Goal: Task Accomplishment & Management: Use online tool/utility

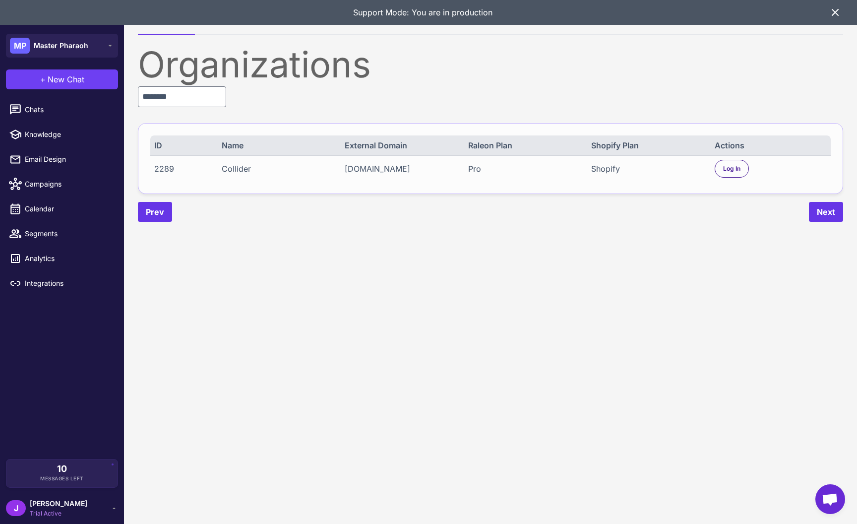
type input "********"
click at [389, 172] on div "drinkcollider.myshopify.com" at bounding box center [401, 169] width 112 height 12
click at [388, 172] on div "drinkcollider.myshopify.com" at bounding box center [401, 169] width 112 height 12
click at [732, 175] on div "Log In" at bounding box center [732, 169] width 34 height 18
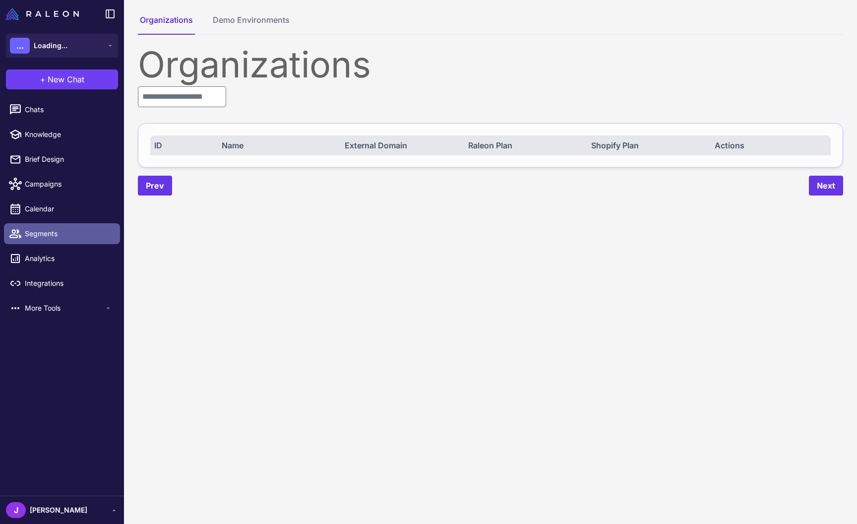
click at [49, 238] on span "Segments" at bounding box center [68, 233] width 87 height 11
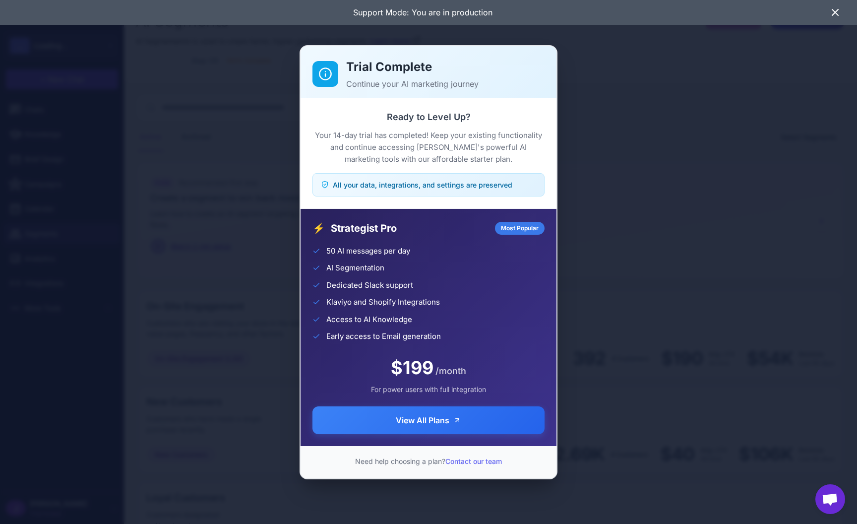
drag, startPoint x: 684, startPoint y: 210, endPoint x: 729, endPoint y: 248, distance: 59.1
click at [684, 210] on div "Trial Complete Continue your AI marketing journey Ready to Level Up? Your 14-da…" at bounding box center [428, 262] width 857 height 508
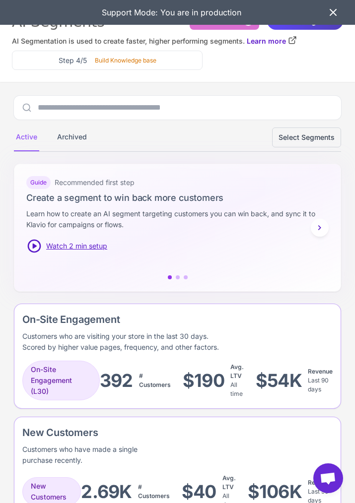
click at [328, 12] on icon at bounding box center [333, 12] width 12 height 12
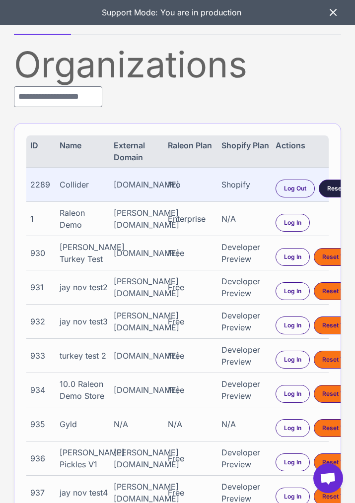
click at [334, 189] on span "Reset Trial" at bounding box center [342, 188] width 30 height 9
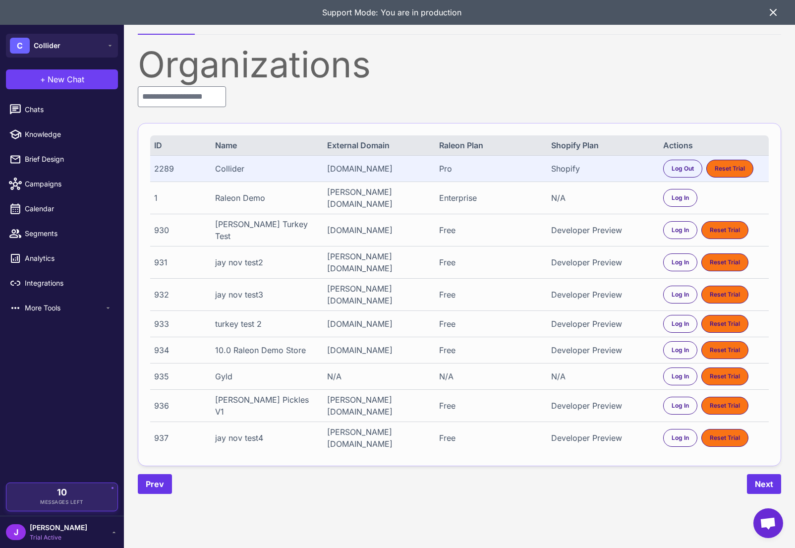
click at [66, 500] on span "Messages Left" at bounding box center [62, 501] width 44 height 7
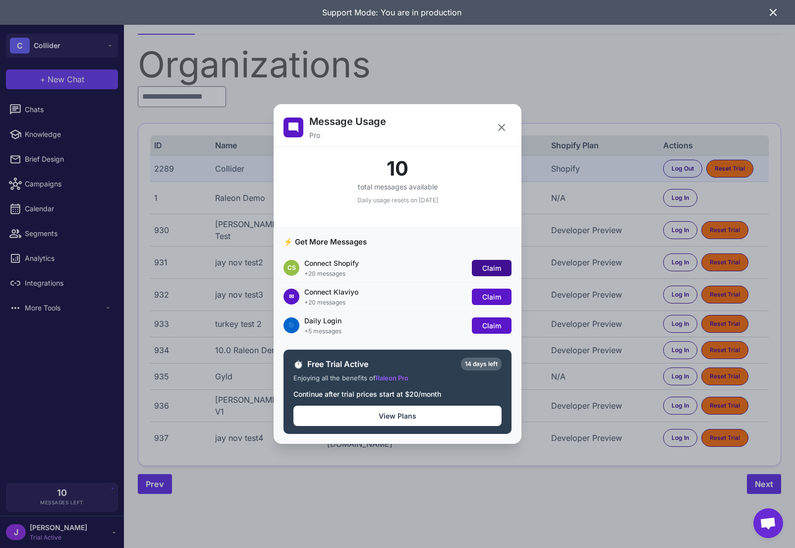
click at [354, 265] on span "Claim" at bounding box center [492, 268] width 19 height 8
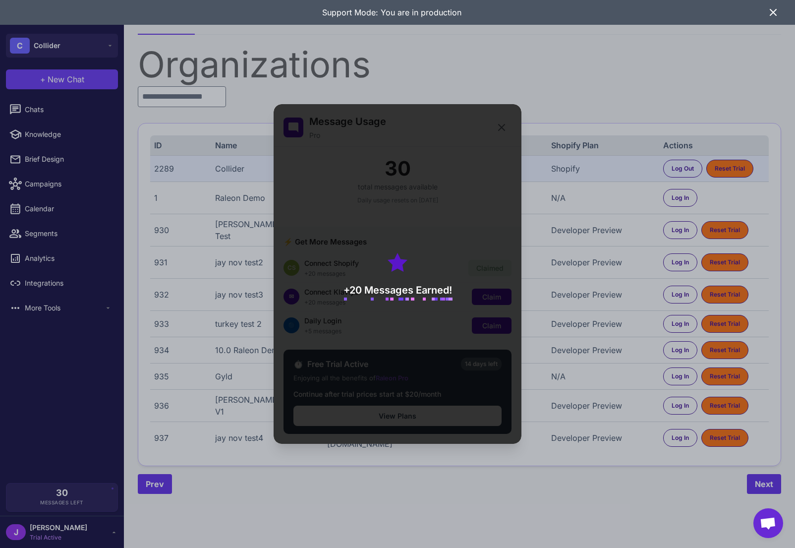
click at [354, 324] on div "+20 Messages Earned!" at bounding box center [398, 274] width 248 height 340
click at [354, 284] on div "+20 Messages Earned!" at bounding box center [398, 274] width 248 height 340
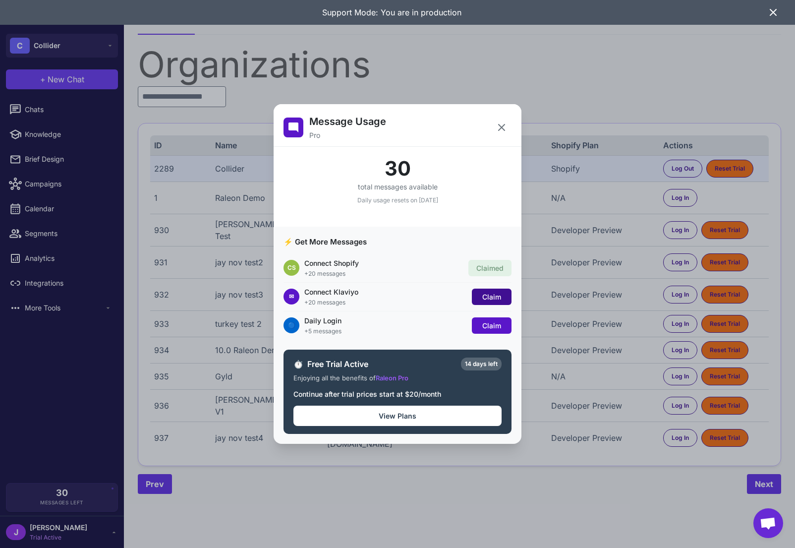
click at [354, 299] on span "Claim" at bounding box center [492, 297] width 19 height 8
click at [354, 329] on span "Claim" at bounding box center [492, 325] width 19 height 8
click at [354, 122] on button at bounding box center [502, 128] width 20 height 20
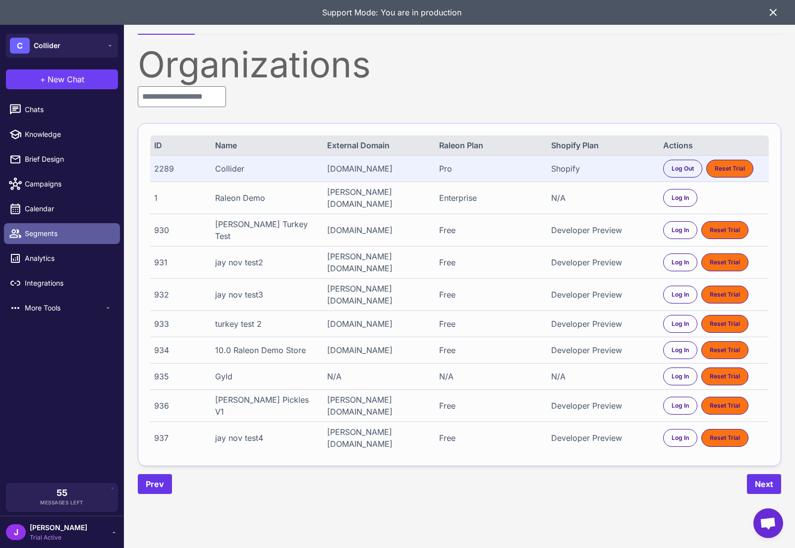
click at [33, 239] on span "Segments" at bounding box center [68, 233] width 87 height 11
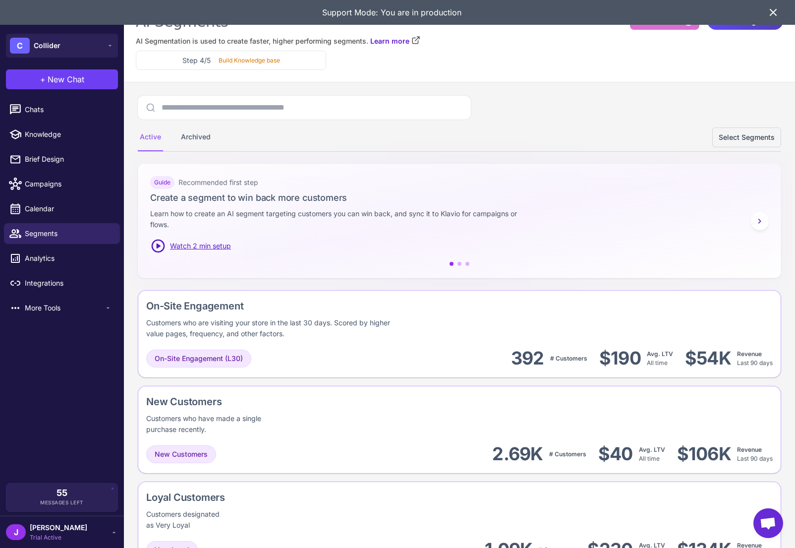
click at [354, 11] on icon at bounding box center [774, 12] width 6 height 6
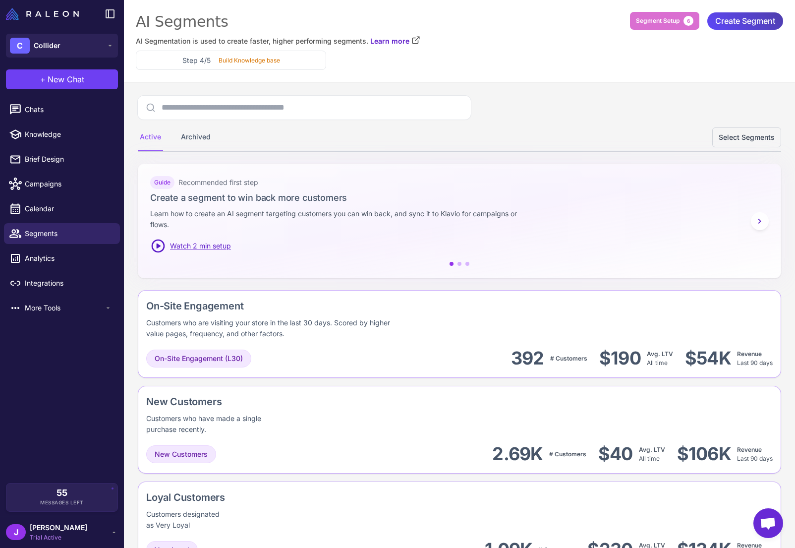
click at [354, 111] on div "Active Archived Select Segments" at bounding box center [460, 124] width 644 height 56
click at [62, 502] on div "J Jay Trial Active" at bounding box center [62, 532] width 112 height 20
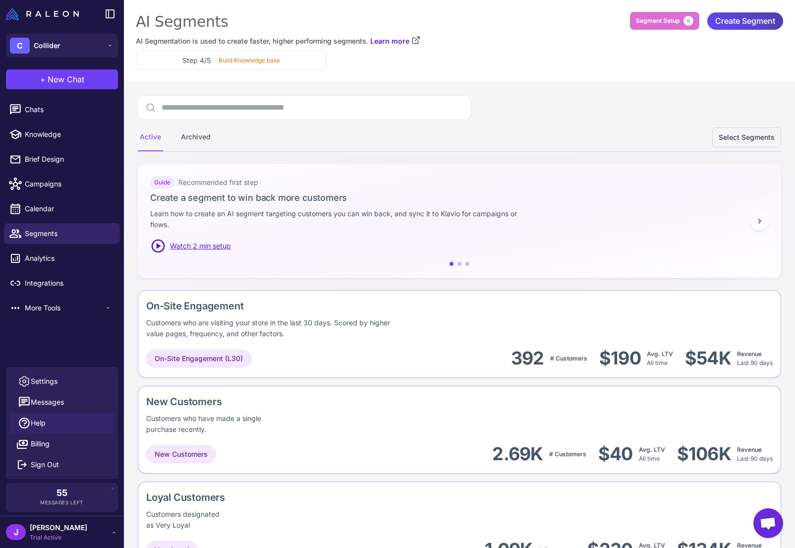
click at [38, 426] on span "Help" at bounding box center [38, 423] width 15 height 11
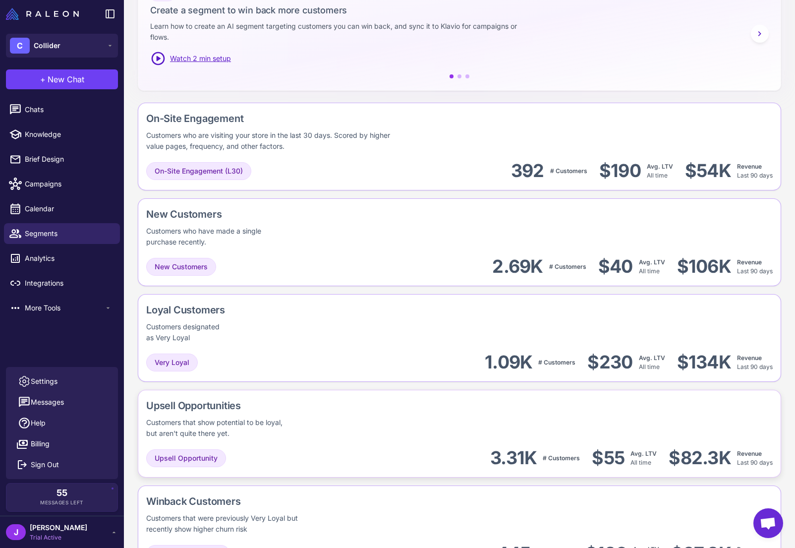
scroll to position [187, 0]
click at [265, 447] on div "Upsell Opportunity 3.31K # Customers $55 Avg. LTV All time $82.3K Revenue Last …" at bounding box center [459, 458] width 627 height 22
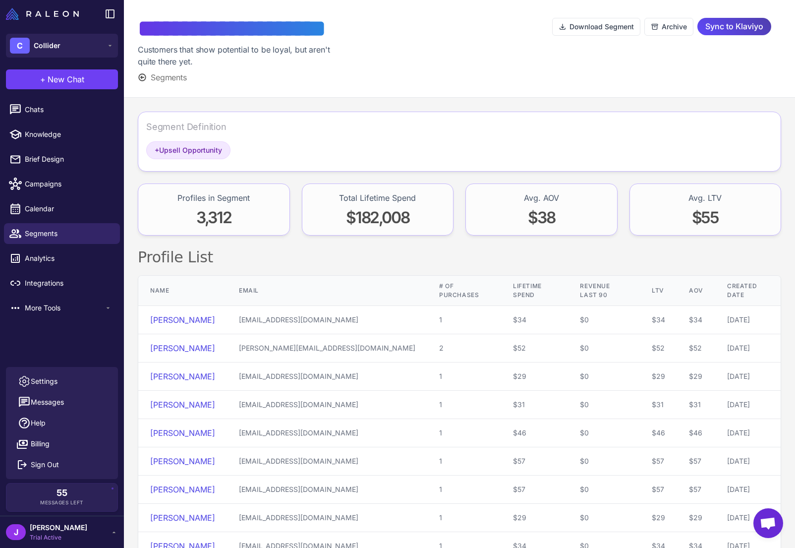
click at [149, 77] on button "Segments" at bounding box center [162, 77] width 49 height 12
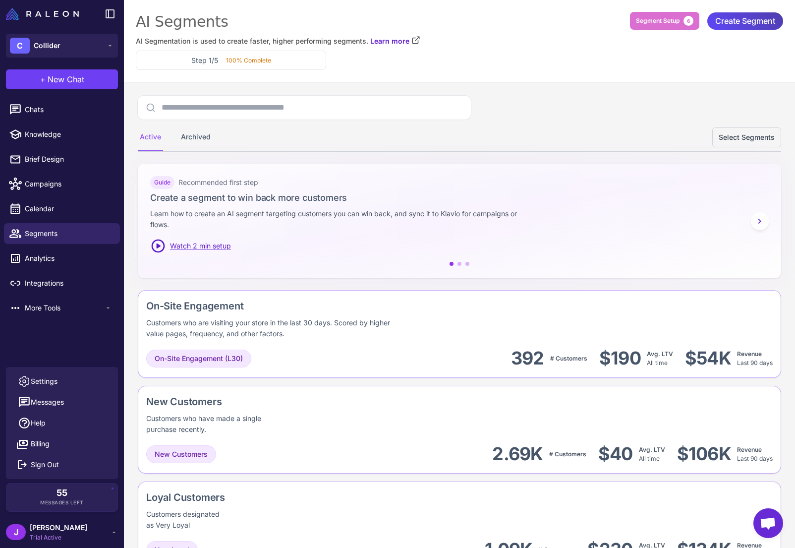
click at [354, 120] on div "Active Archived Select Segments" at bounding box center [460, 124] width 644 height 56
click at [354, 117] on div "Active Archived Select Segments" at bounding box center [460, 124] width 644 height 56
click at [354, 17] on span "Create Segment" at bounding box center [746, 20] width 60 height 17
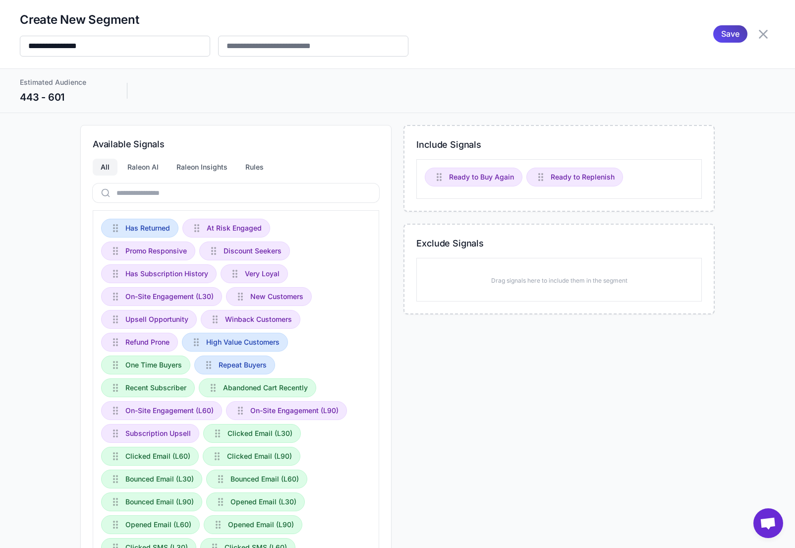
drag, startPoint x: 272, startPoint y: 493, endPoint x: 342, endPoint y: 2, distance: 495.4
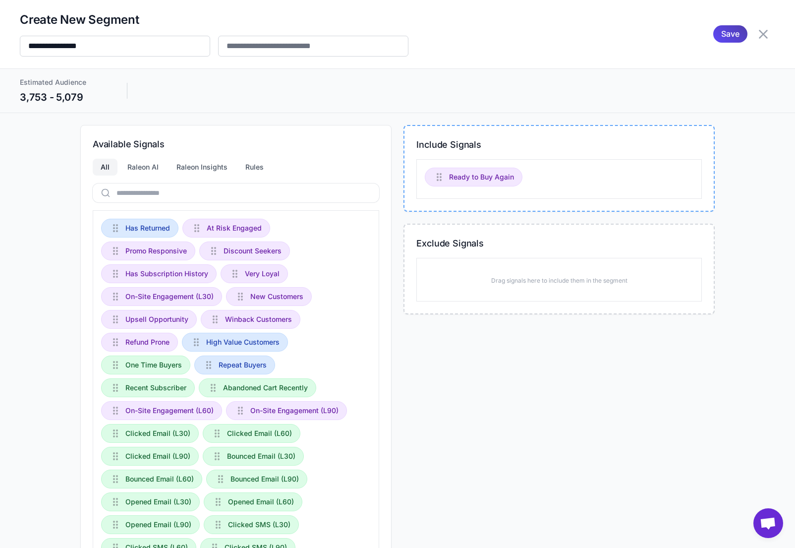
click at [354, 367] on div "Include Signals Ready to Buy Again Exclude Signals Drag signals here to include…" at bounding box center [559, 387] width 311 height 525
click at [354, 414] on div "Include Signals Ready to Buy Again Exclude Signals Drag signals here to include…" at bounding box center [559, 387] width 311 height 525
click at [354, 405] on div "Include Signals Ready to Buy Again Exclude Signals Drag signals here to include…" at bounding box center [559, 387] width 311 height 525
click at [354, 398] on div "Include Signals Ready to Buy Again Exclude Signals Drag signals here to include…" at bounding box center [559, 387] width 311 height 525
drag, startPoint x: 763, startPoint y: 36, endPoint x: 719, endPoint y: 218, distance: 187.2
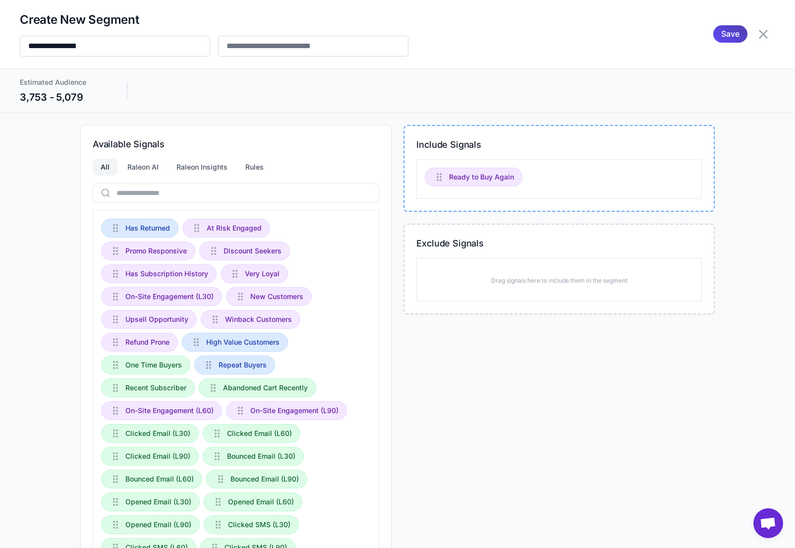
click at [354, 217] on div "**********" at bounding box center [397, 274] width 795 height 548
click at [110, 49] on input "**********" at bounding box center [115, 46] width 190 height 21
click at [67, 45] on input "**********" at bounding box center [115, 46] width 190 height 21
type input "**********"
click at [291, 47] on input "text" at bounding box center [313, 46] width 190 height 21
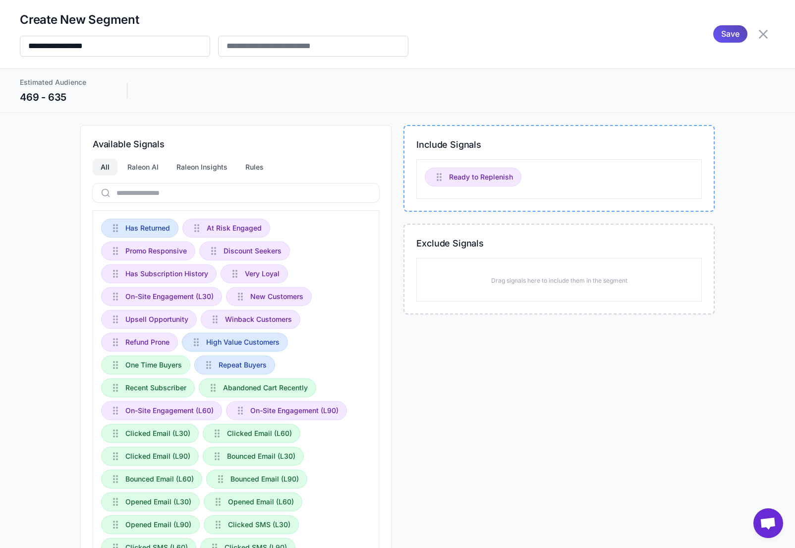
click at [354, 31] on span "Save" at bounding box center [731, 33] width 18 height 17
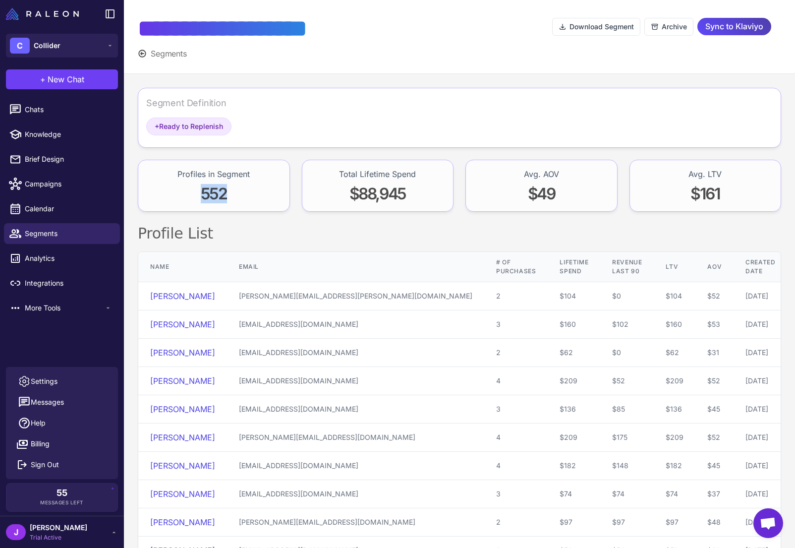
drag, startPoint x: 202, startPoint y: 194, endPoint x: 235, endPoint y: 195, distance: 33.2
click at [235, 195] on div "552" at bounding box center [214, 195] width 72 height 23
drag, startPoint x: 218, startPoint y: 191, endPoint x: 205, endPoint y: 193, distance: 13.5
click at [218, 191] on span "552" at bounding box center [214, 193] width 26 height 19
drag, startPoint x: 199, startPoint y: 194, endPoint x: 235, endPoint y: 196, distance: 35.2
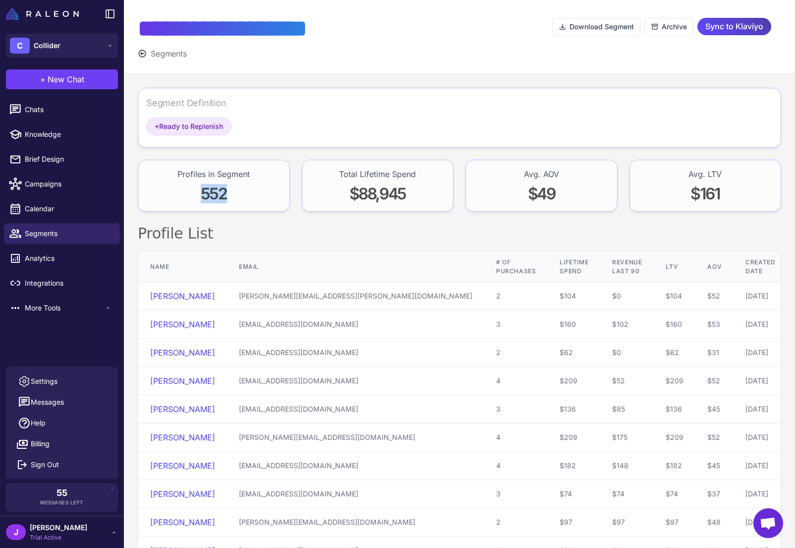
click at [235, 196] on div "552" at bounding box center [214, 195] width 72 height 23
click at [214, 195] on span "552" at bounding box center [214, 193] width 26 height 19
click at [141, 52] on icon at bounding box center [142, 53] width 9 height 9
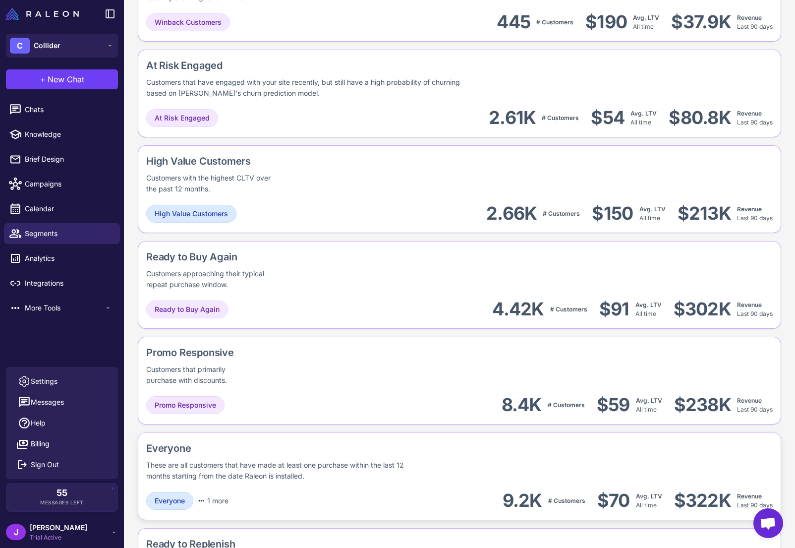
scroll to position [730, 0]
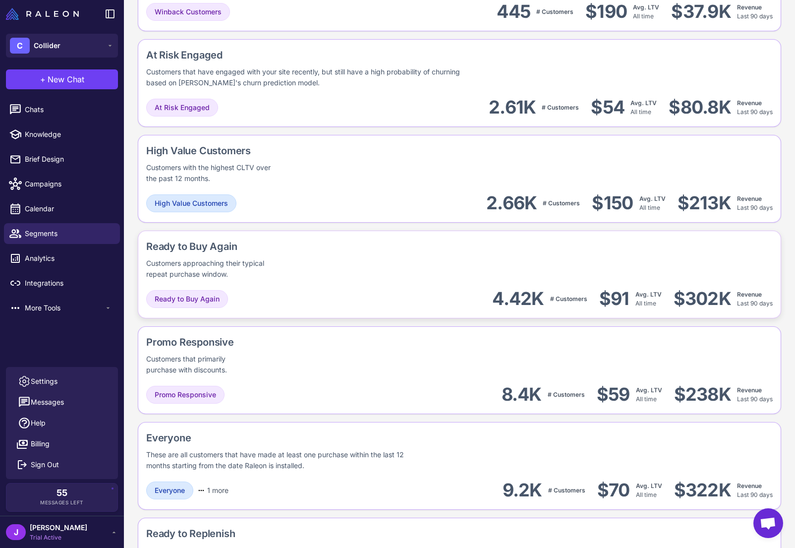
click at [244, 266] on div "Customers approaching their typical repeat purchase window." at bounding box center [213, 269] width 134 height 22
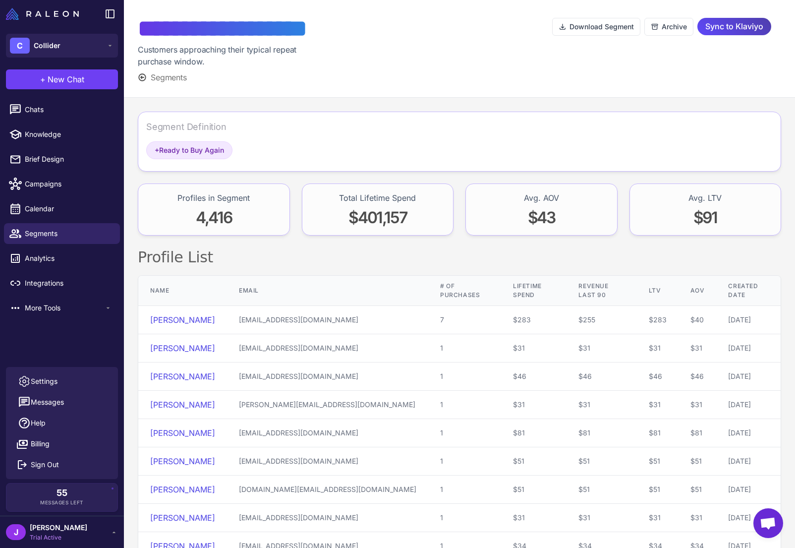
click at [354, 82] on div at bounding box center [459, 48] width 186 height 69
drag, startPoint x: 195, startPoint y: 214, endPoint x: 266, endPoint y: 228, distance: 71.8
click at [266, 228] on div "Profiles in Segment 4,416" at bounding box center [214, 209] width 152 height 52
click at [260, 230] on div "Profiles in Segment 4,416" at bounding box center [214, 209] width 152 height 52
drag, startPoint x: 196, startPoint y: 215, endPoint x: 240, endPoint y: 215, distance: 43.6
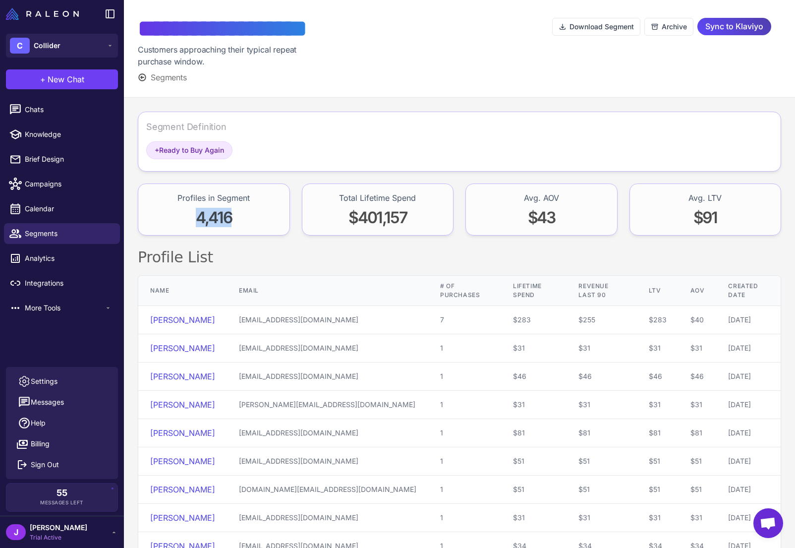
click at [240, 215] on div "4,416" at bounding box center [214, 219] width 72 height 23
click at [219, 222] on span "4,416" at bounding box center [214, 217] width 36 height 19
click at [202, 216] on span "4,416" at bounding box center [214, 217] width 36 height 19
drag, startPoint x: 201, startPoint y: 217, endPoint x: 239, endPoint y: 220, distance: 38.3
click at [239, 220] on div "4,416" at bounding box center [214, 219] width 72 height 23
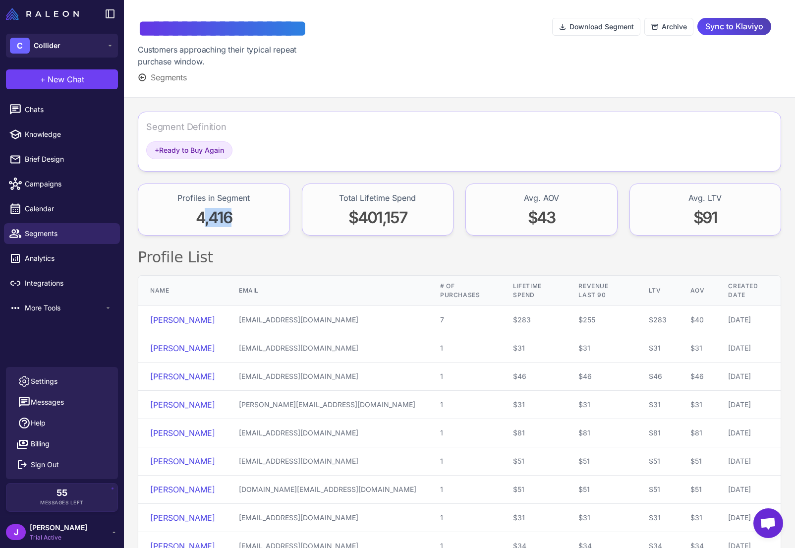
click at [211, 222] on span "4,416" at bounding box center [214, 217] width 36 height 19
drag, startPoint x: 307, startPoint y: 238, endPoint x: 312, endPoint y: 237, distance: 5.1
click at [308, 238] on div "Segment Definition + Ready to Buy Again Profiles in Segment 4,416 Total Lifetim…" at bounding box center [460, 367] width 672 height 538
drag, startPoint x: 200, startPoint y: 217, endPoint x: 238, endPoint y: 218, distance: 38.2
click at [238, 218] on div "4,416" at bounding box center [214, 219] width 72 height 23
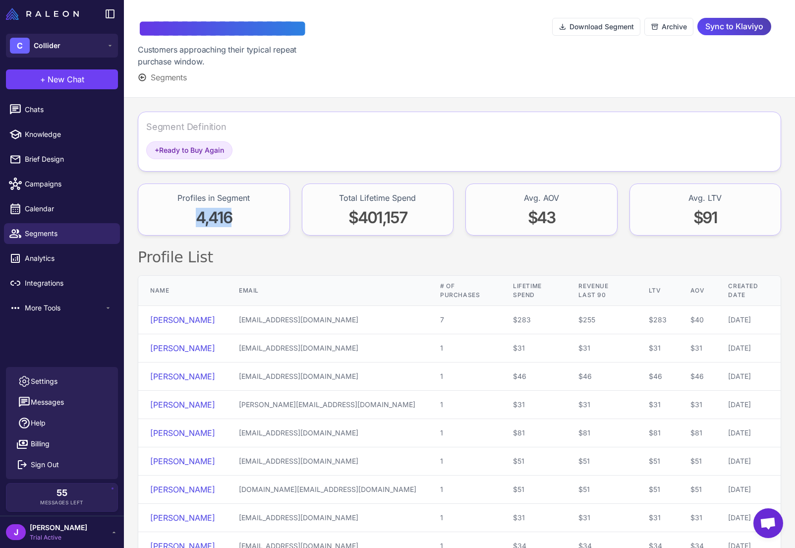
click at [202, 220] on span "4,416" at bounding box center [214, 217] width 36 height 19
click at [235, 221] on div "4,416" at bounding box center [214, 219] width 72 height 23
click at [209, 222] on span "4,416" at bounding box center [214, 217] width 36 height 19
click at [255, 223] on div "Profiles in Segment 4,416" at bounding box center [214, 209] width 152 height 52
click at [207, 216] on span "4,416" at bounding box center [214, 217] width 36 height 19
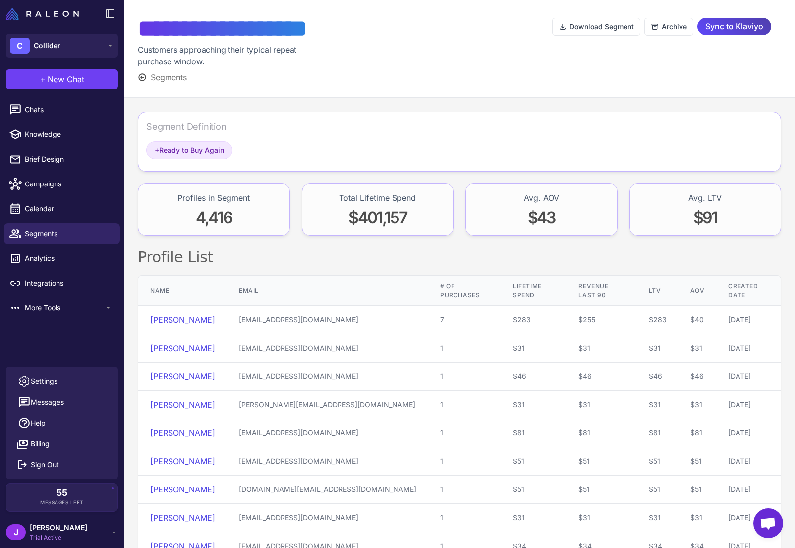
click at [163, 78] on span "Segments" at bounding box center [169, 77] width 36 height 12
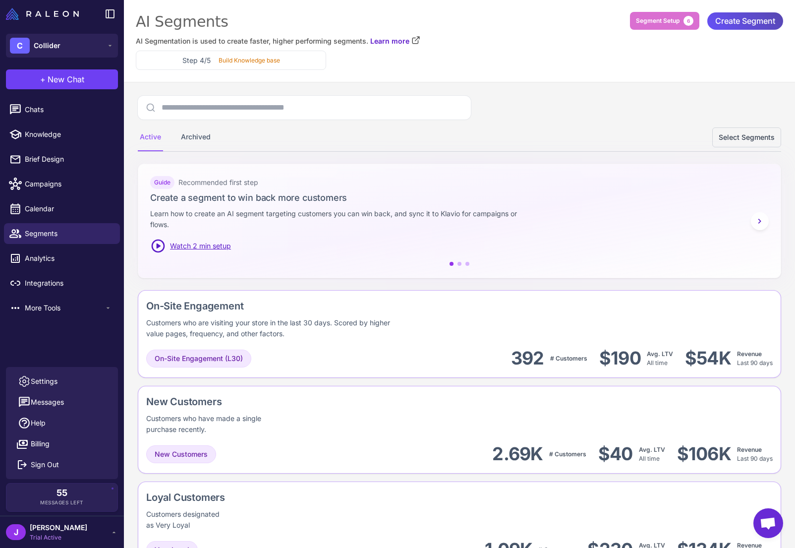
click at [354, 21] on span "Create Segment" at bounding box center [746, 20] width 60 height 17
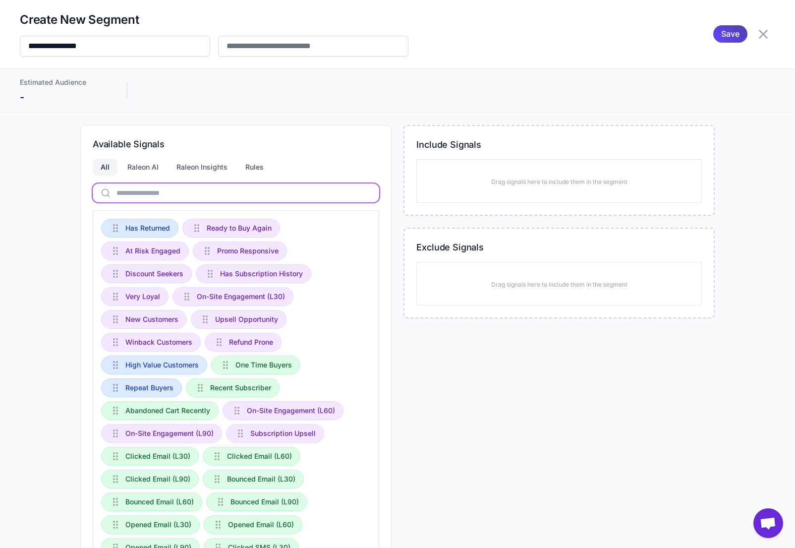
click at [170, 187] on input "text" at bounding box center [236, 192] width 287 height 19
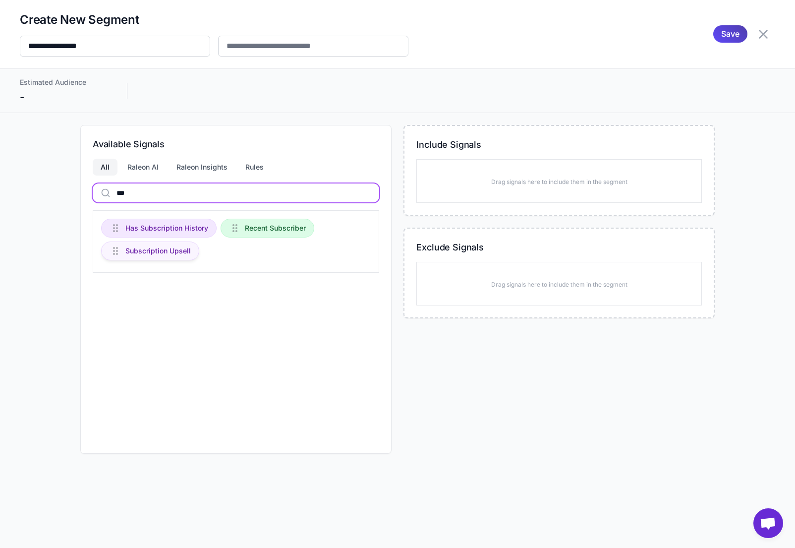
type input "***"
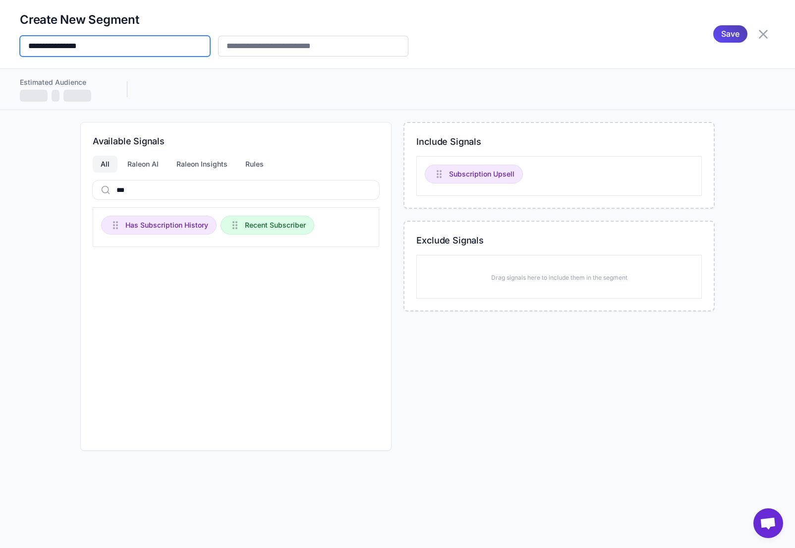
click at [49, 49] on input "**********" at bounding box center [115, 46] width 190 height 21
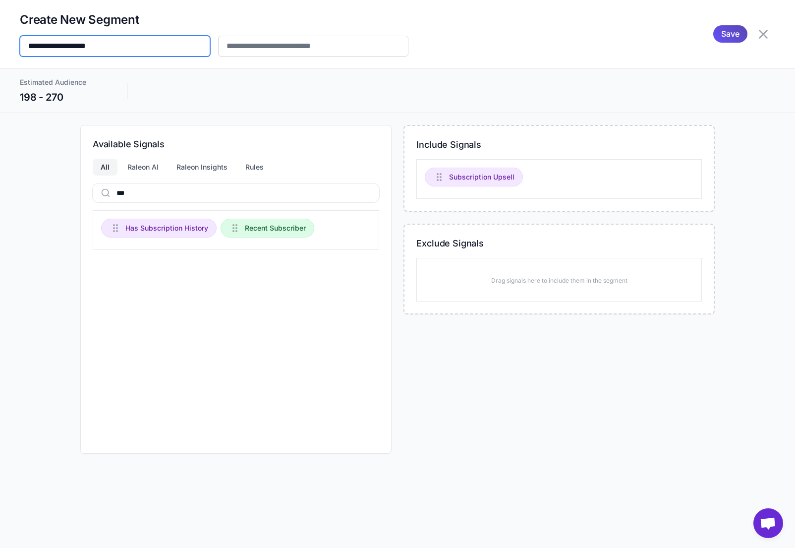
type input "**********"
click at [354, 35] on span "Save" at bounding box center [731, 33] width 18 height 17
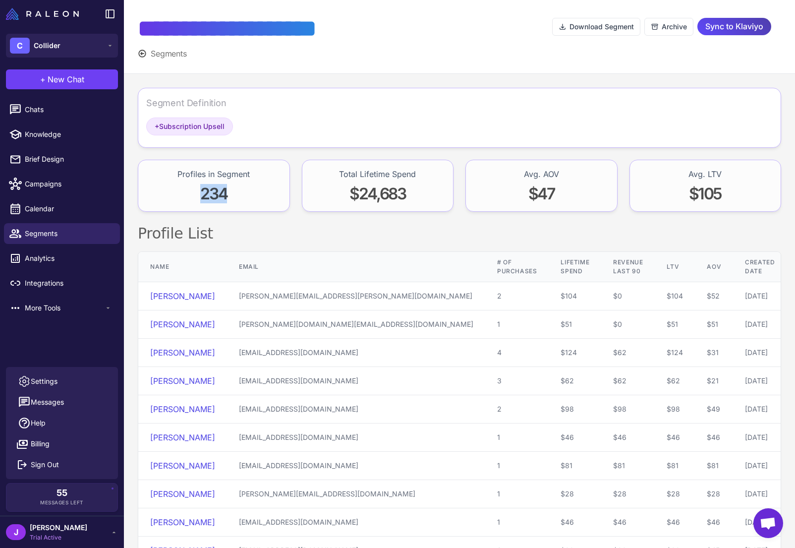
drag, startPoint x: 202, startPoint y: 195, endPoint x: 229, endPoint y: 196, distance: 26.8
click at [229, 196] on div "234" at bounding box center [214, 195] width 72 height 23
click at [230, 196] on div "234" at bounding box center [214, 195] width 72 height 23
drag, startPoint x: 194, startPoint y: 193, endPoint x: 260, endPoint y: 195, distance: 65.5
click at [260, 195] on div "Profiles in Segment 234" at bounding box center [214, 186] width 152 height 52
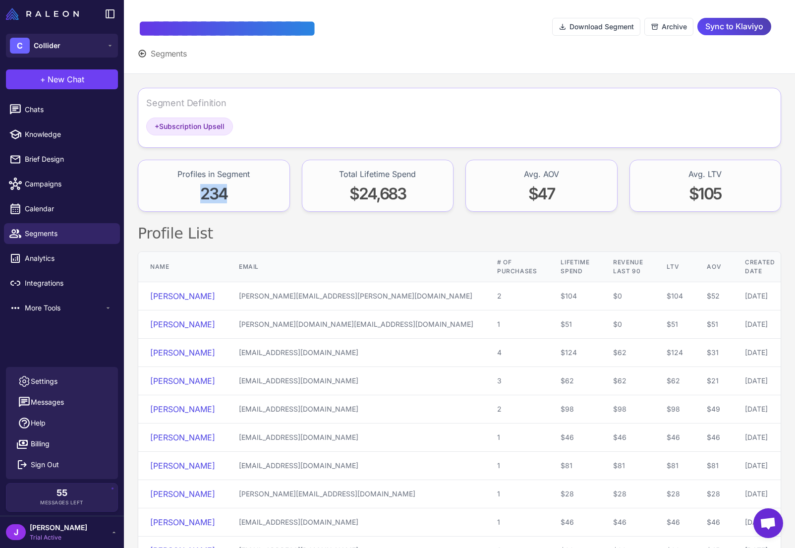
click at [208, 197] on span "234" at bounding box center [213, 193] width 27 height 19
drag, startPoint x: 206, startPoint y: 194, endPoint x: 231, endPoint y: 196, distance: 24.9
click at [231, 196] on div "234" at bounding box center [214, 195] width 72 height 23
drag, startPoint x: 209, startPoint y: 196, endPoint x: 204, endPoint y: 197, distance: 5.1
click at [209, 196] on span "234" at bounding box center [213, 193] width 27 height 19
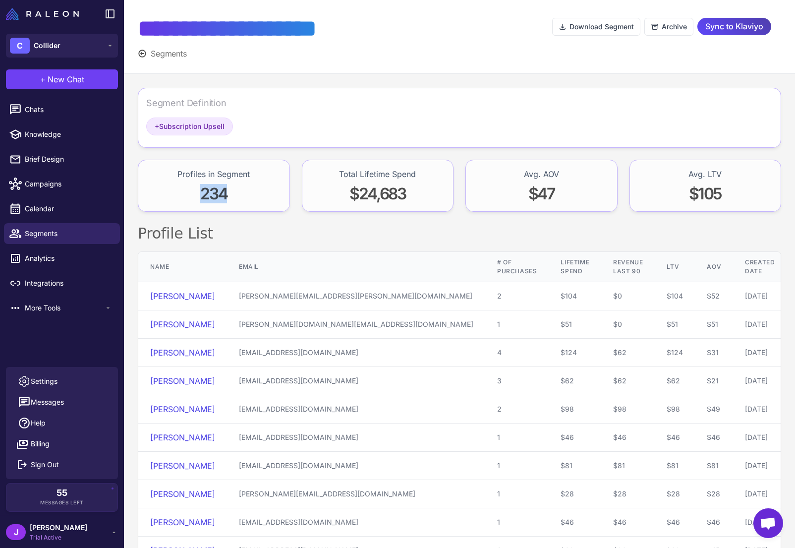
drag, startPoint x: 197, startPoint y: 197, endPoint x: 231, endPoint y: 199, distance: 33.8
click at [231, 199] on div "234" at bounding box center [214, 195] width 72 height 23
click at [205, 194] on span "234" at bounding box center [213, 193] width 27 height 19
click at [215, 191] on span "234" at bounding box center [213, 193] width 27 height 19
click at [216, 191] on span "234" at bounding box center [213, 193] width 27 height 19
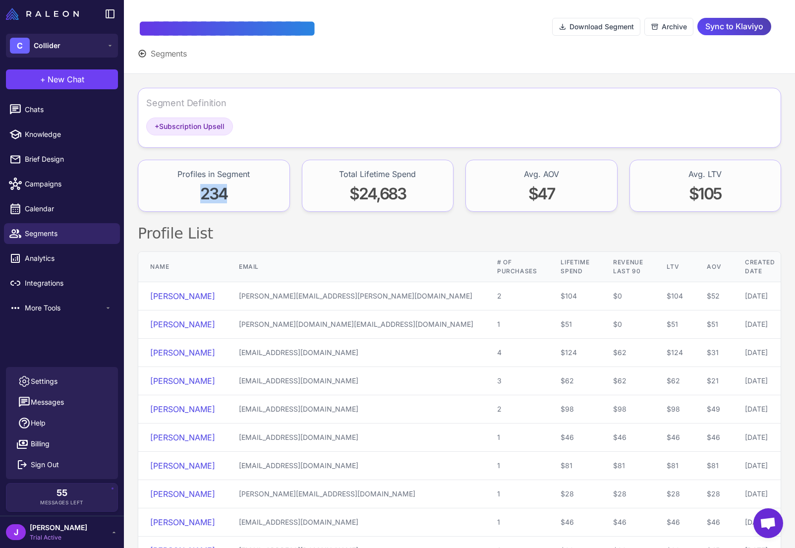
click at [213, 197] on span "234" at bounding box center [213, 193] width 27 height 19
click at [164, 53] on span "Segments" at bounding box center [169, 54] width 36 height 12
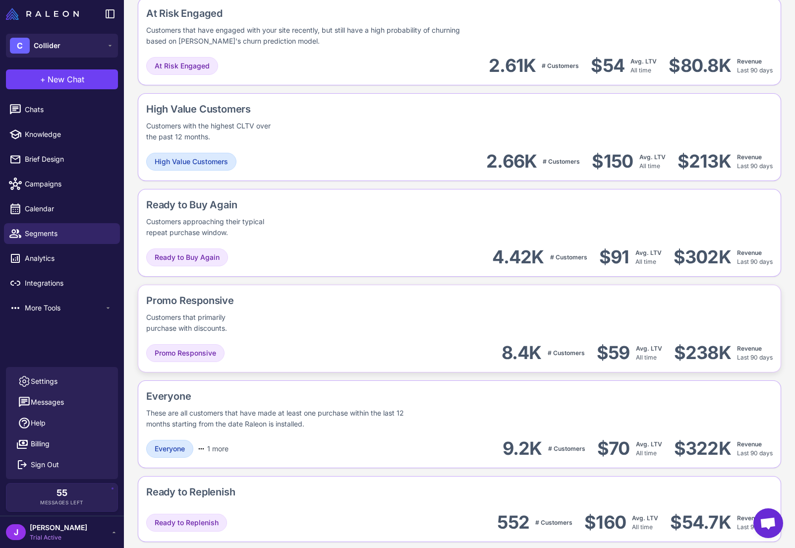
scroll to position [853, 0]
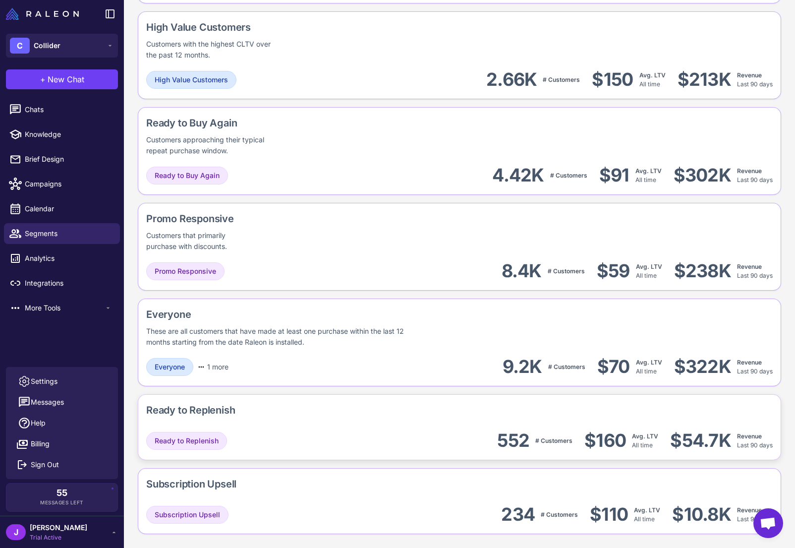
click at [354, 435] on div "$54.7K" at bounding box center [701, 440] width 61 height 22
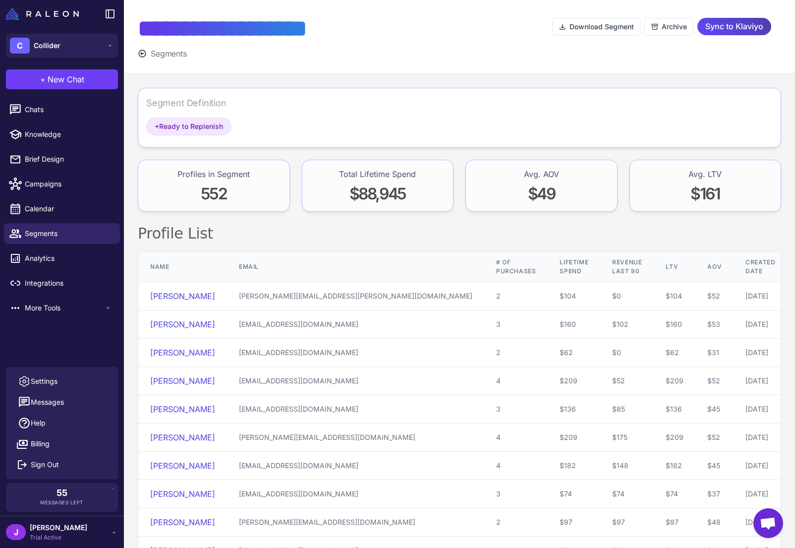
click at [354, 197] on div "Avg. AOV $49" at bounding box center [542, 186] width 152 height 52
click at [354, 29] on span "Sync to Klaviyo" at bounding box center [735, 26] width 58 height 17
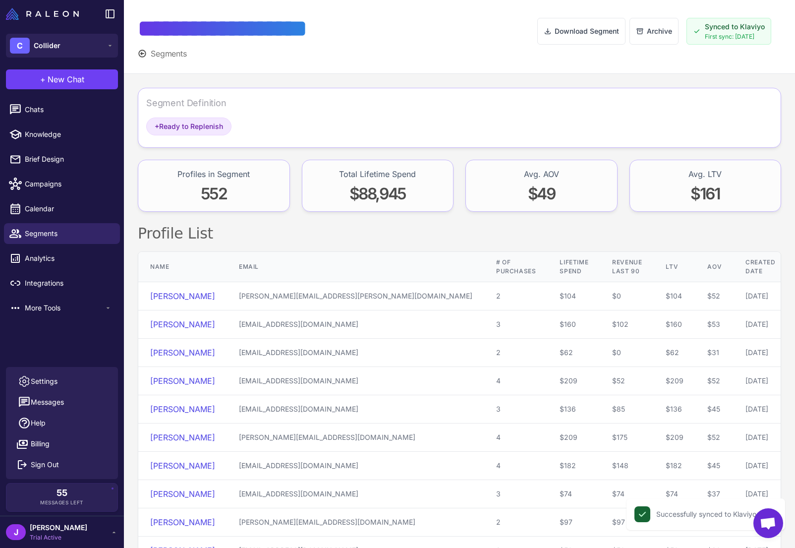
click at [154, 54] on span "Segments" at bounding box center [169, 54] width 36 height 12
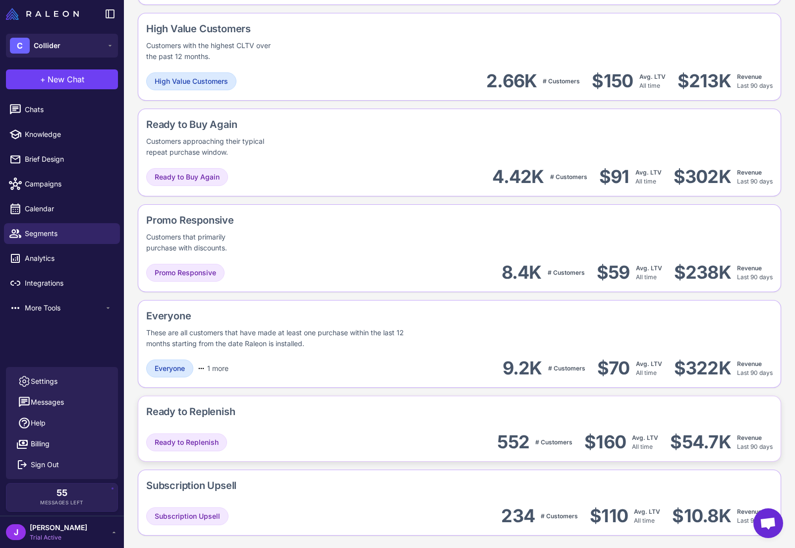
scroll to position [853, 0]
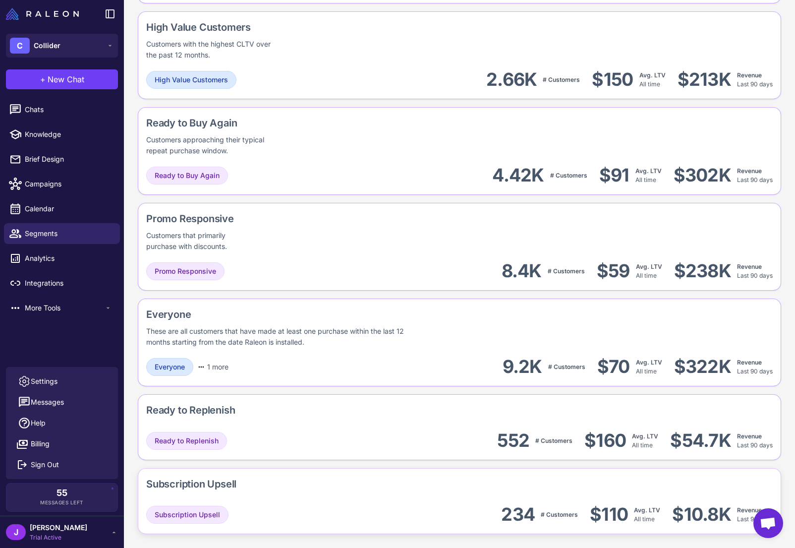
click at [329, 502] on div "Subscription Upsell 234 # Customers $110 Avg. LTV All time $10.8K Revenue Last …" at bounding box center [459, 514] width 627 height 22
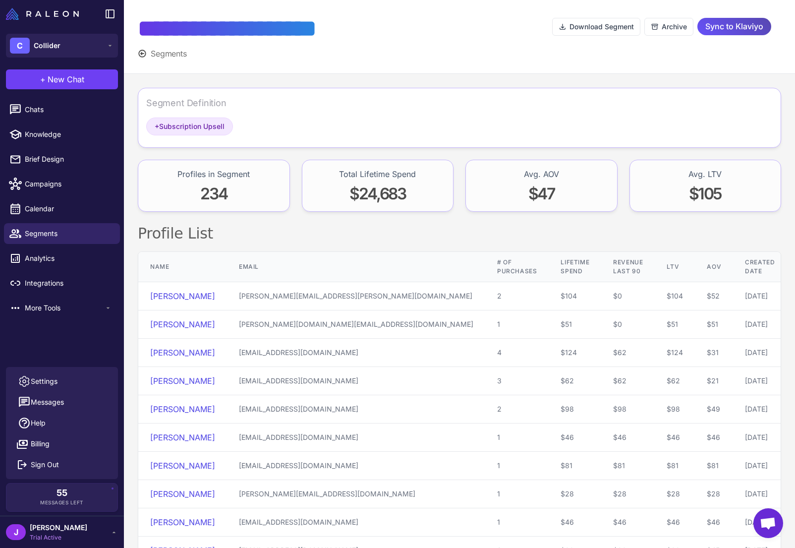
click at [354, 30] on span "Sync to Klaviyo" at bounding box center [735, 26] width 58 height 17
click at [165, 54] on span "Segments" at bounding box center [169, 54] width 36 height 12
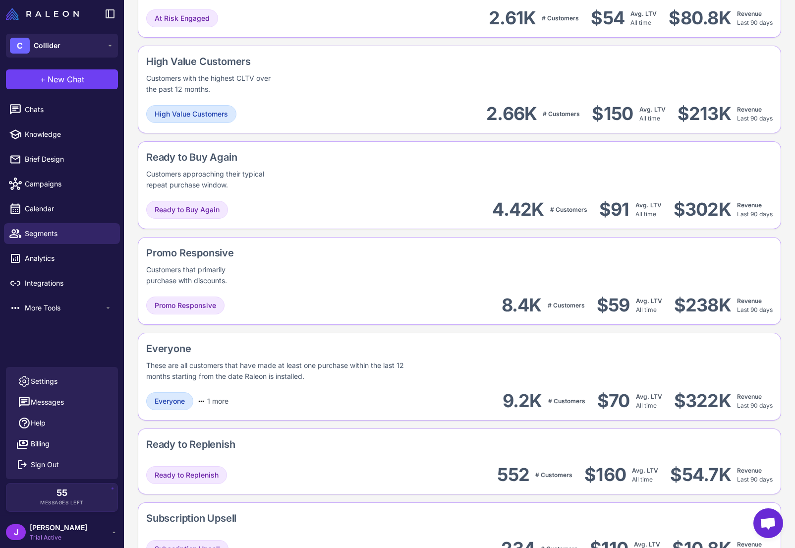
scroll to position [819, 0]
click at [304, 173] on div "Ready to Buy Again Customers approaching their typical repeat purchase window." at bounding box center [247, 169] width 202 height 41
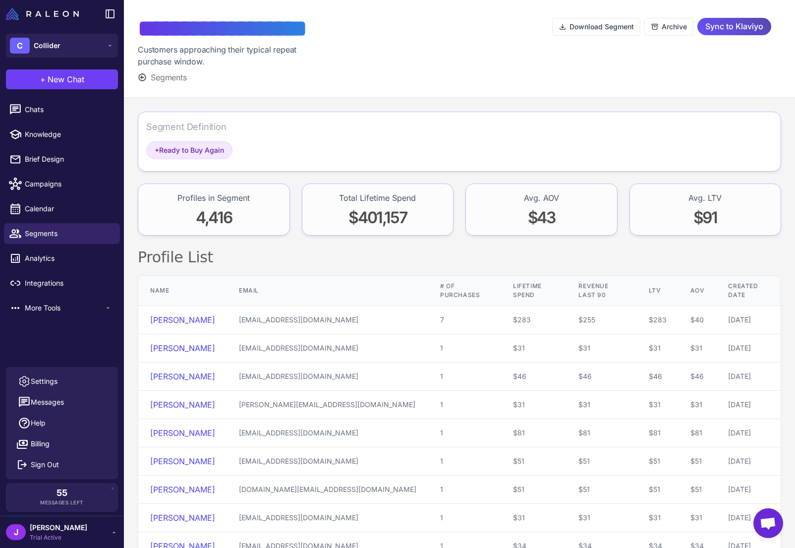
click at [354, 27] on span "Sync to Klaviyo" at bounding box center [735, 26] width 58 height 17
click at [164, 79] on span "Segments" at bounding box center [169, 77] width 36 height 12
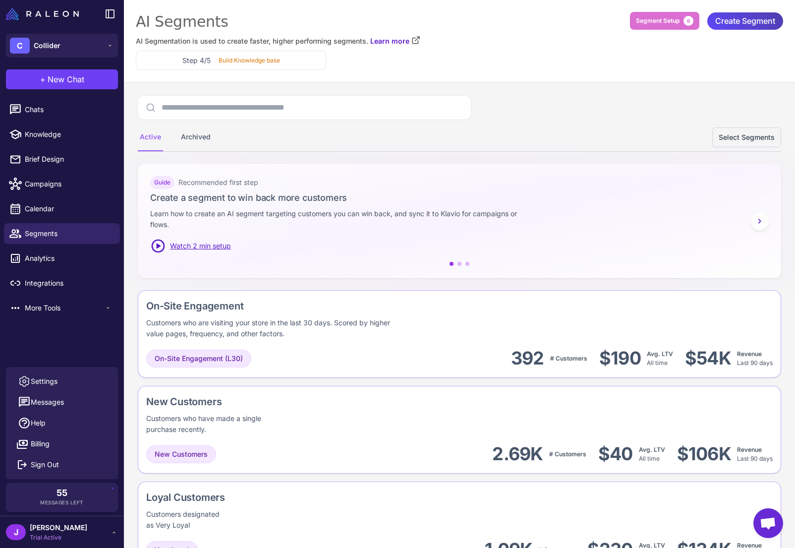
click at [354, 210] on p "Learn how to create an AI segment targeting customers you can win back, and syn…" at bounding box center [340, 219] width 381 height 22
click at [270, 141] on div "Active Archived Select Segments" at bounding box center [460, 137] width 644 height 28
click at [354, 127] on div "Active Archived Select Segments" at bounding box center [460, 137] width 644 height 28
click at [115, 502] on icon at bounding box center [114, 532] width 8 height 8
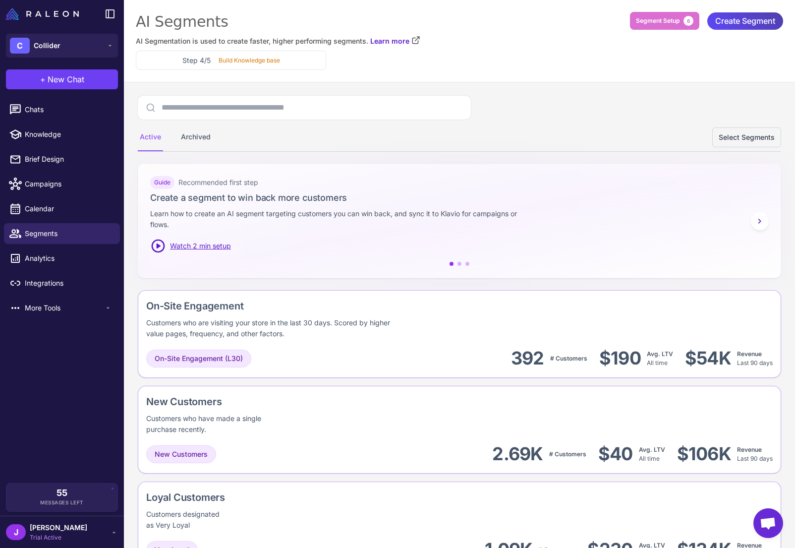
click at [354, 103] on div "Active Archived Select Segments" at bounding box center [460, 124] width 644 height 56
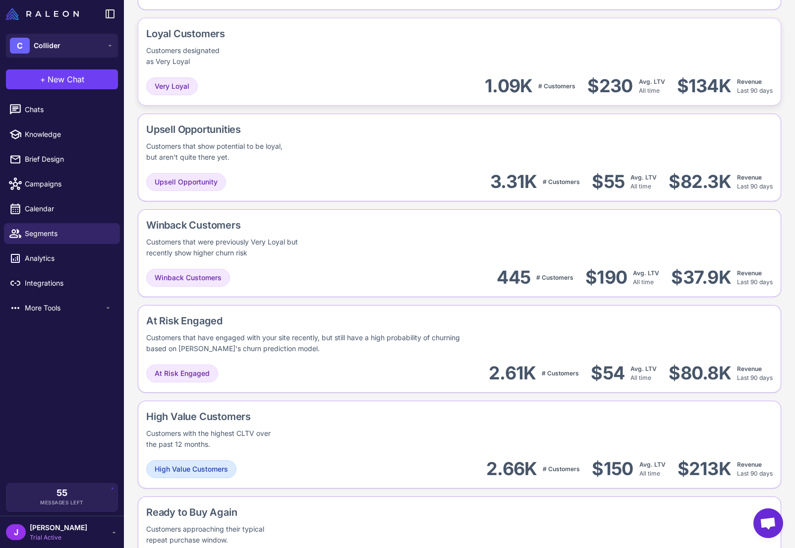
scroll to position [466, 0]
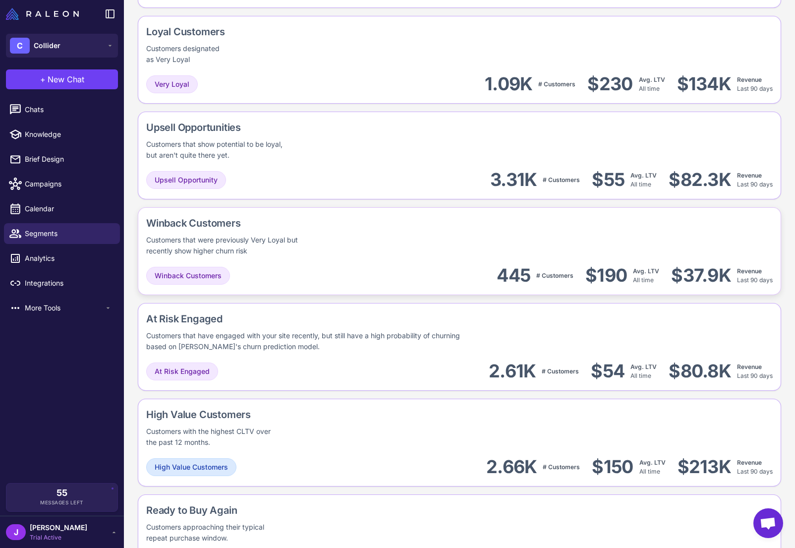
click at [354, 280] on div "445" at bounding box center [514, 275] width 34 height 22
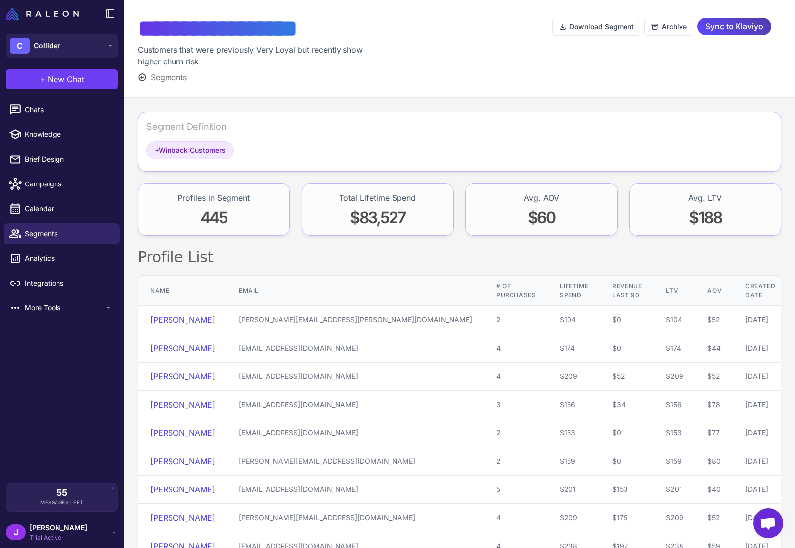
click at [219, 219] on span "445" at bounding box center [213, 217] width 27 height 19
click at [257, 225] on div "Profiles in Segment 445" at bounding box center [214, 209] width 152 height 52
click at [144, 77] on icon at bounding box center [142, 77] width 9 height 9
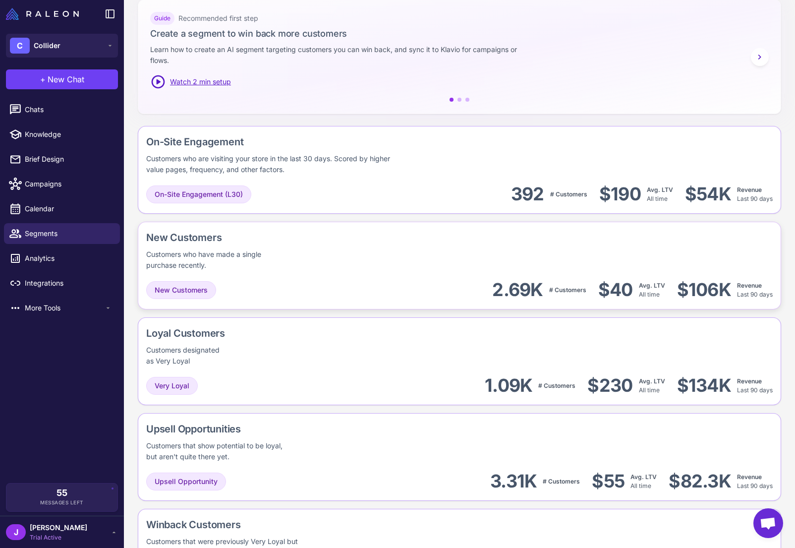
scroll to position [160, 0]
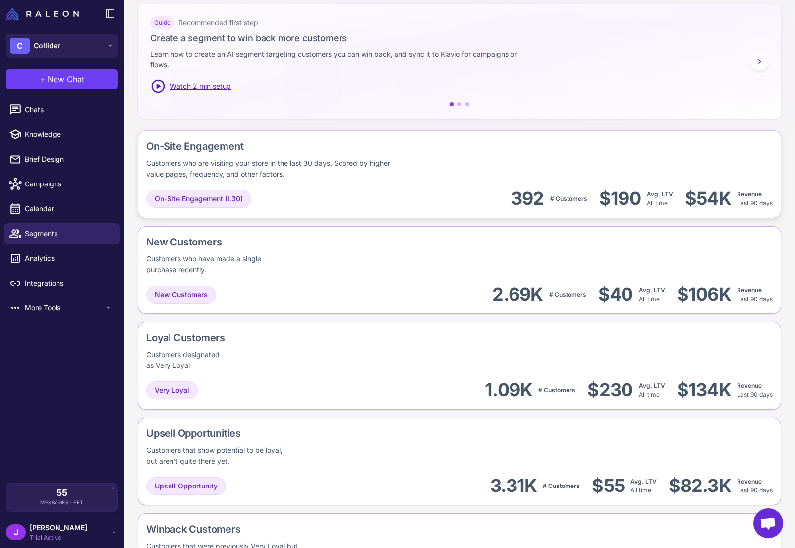
click at [354, 197] on div "$190" at bounding box center [621, 198] width 42 height 22
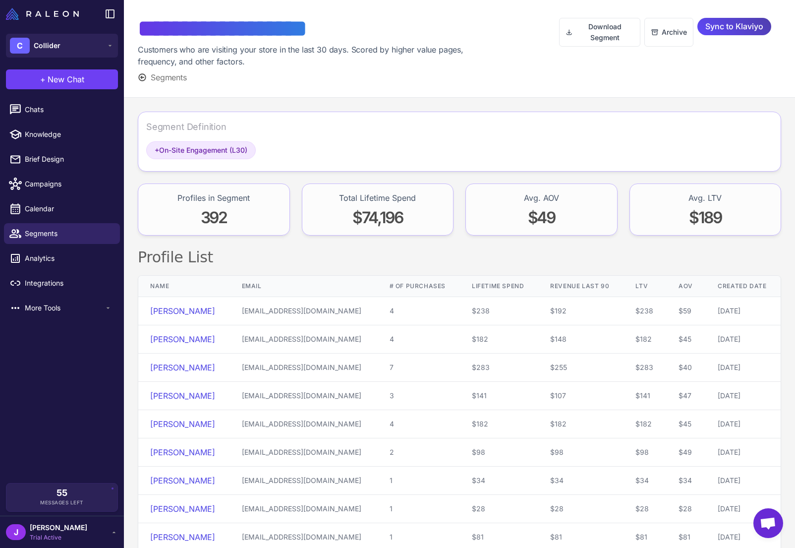
click at [232, 83] on div "Segments" at bounding box center [349, 77] width 422 height 12
click at [164, 77] on span "Segments" at bounding box center [169, 77] width 36 height 12
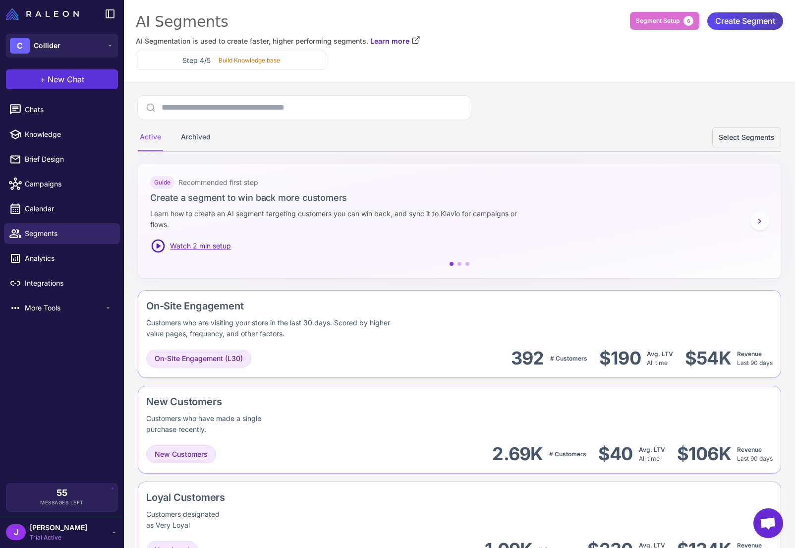
click at [70, 80] on span "New Chat" at bounding box center [66, 79] width 37 height 12
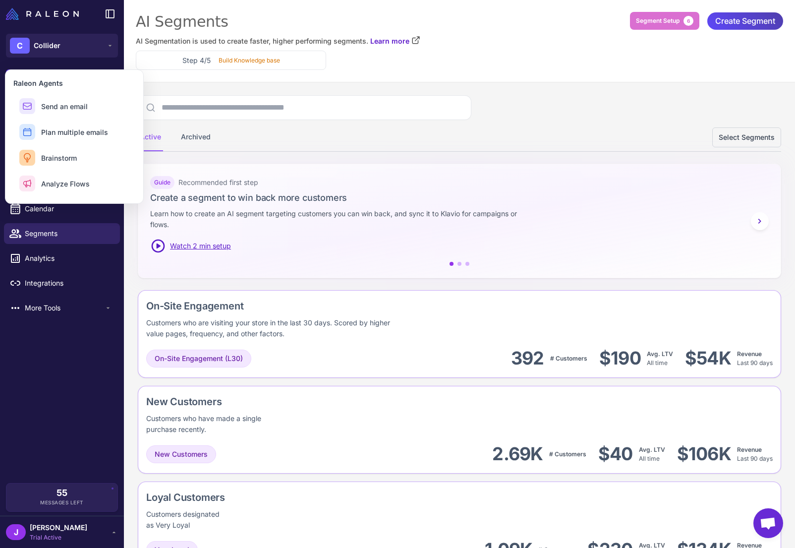
drag, startPoint x: 70, startPoint y: 135, endPoint x: 261, endPoint y: 127, distance: 191.1
click at [258, 127] on div "**********" at bounding box center [397, 274] width 795 height 548
click at [269, 127] on div "Active Archived Select Segments" at bounding box center [460, 137] width 644 height 28
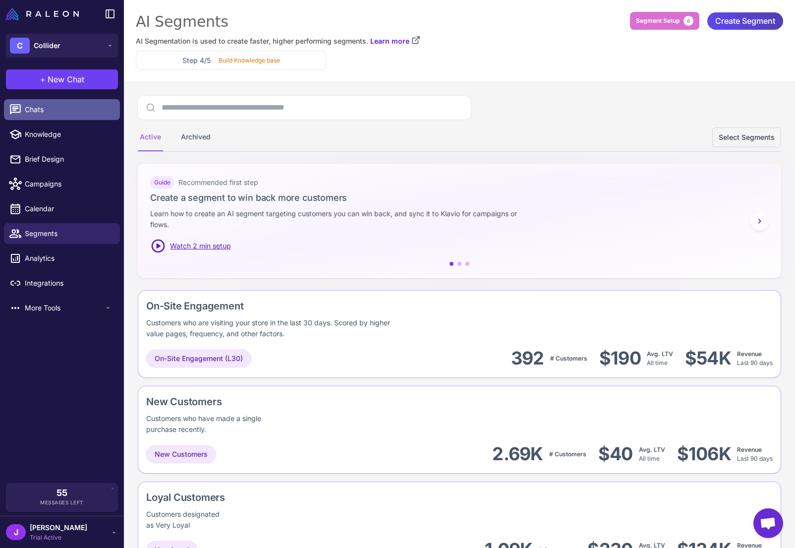
click at [57, 108] on span "Chats" at bounding box center [68, 109] width 87 height 11
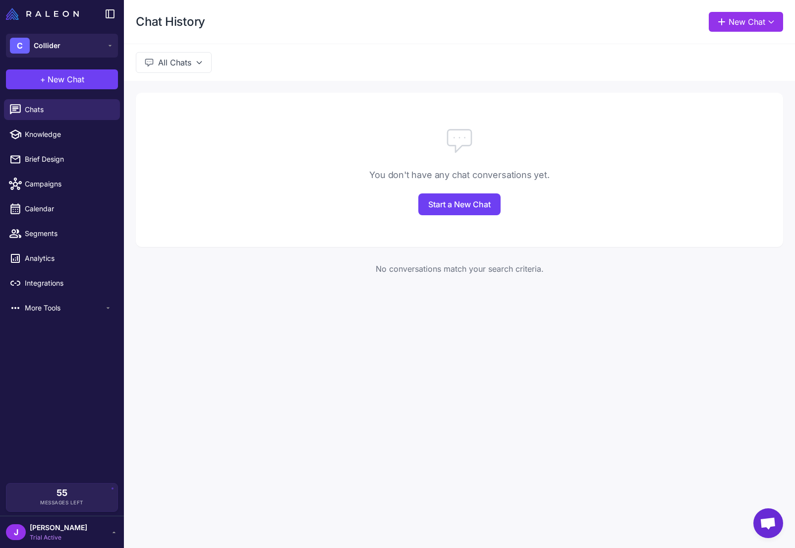
click at [354, 216] on div "You don't have any chat conversations yet. Start a New Chat" at bounding box center [460, 170] width 648 height 154
click at [75, 82] on span "New Chat" at bounding box center [66, 79] width 37 height 12
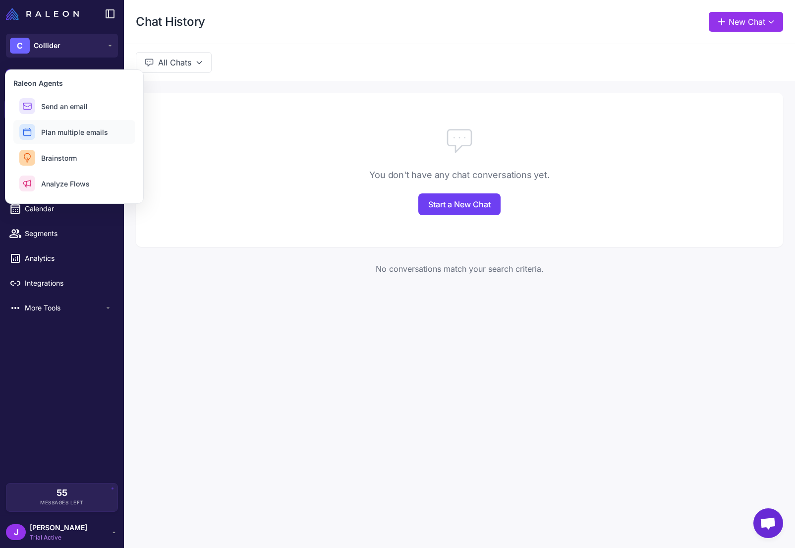
click at [71, 129] on span "Plan multiple emails" at bounding box center [74, 132] width 67 height 10
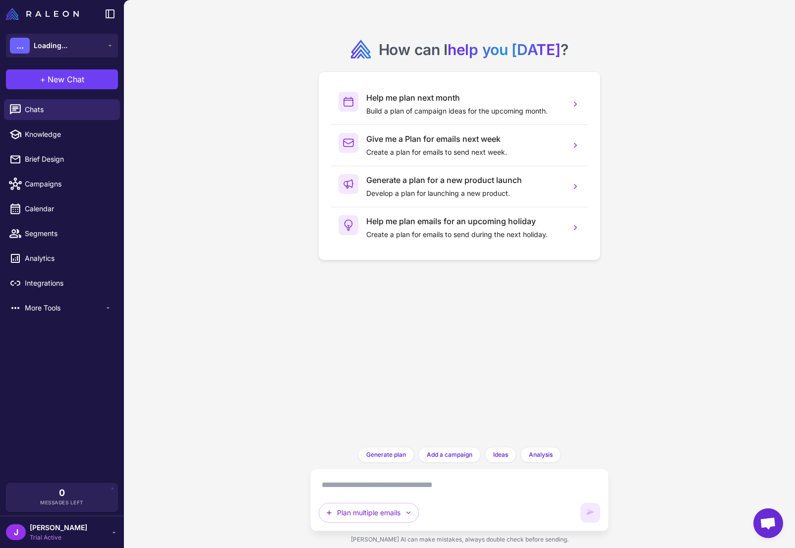
click at [342, 490] on textarea at bounding box center [460, 485] width 282 height 16
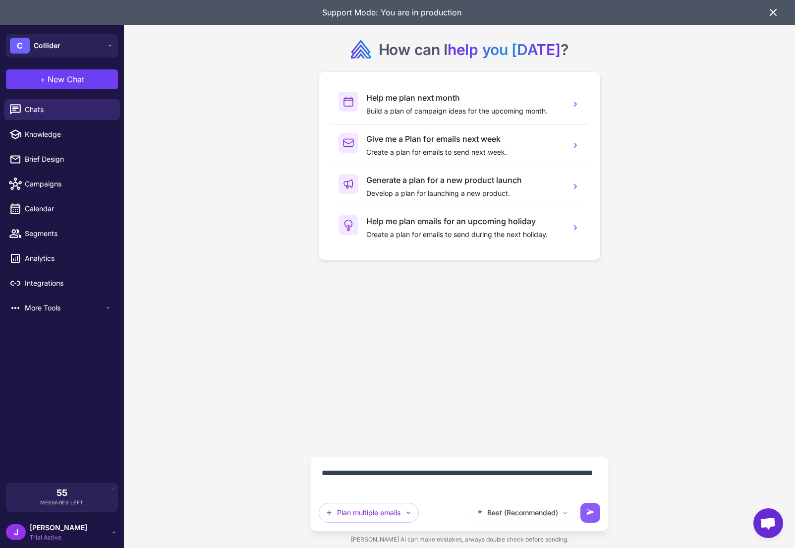
type textarea "**********"
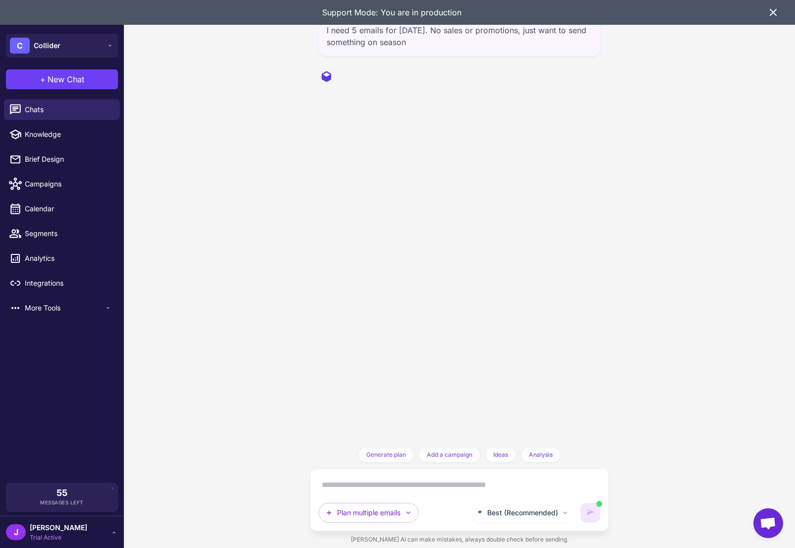
click at [774, 11] on icon at bounding box center [774, 12] width 6 height 6
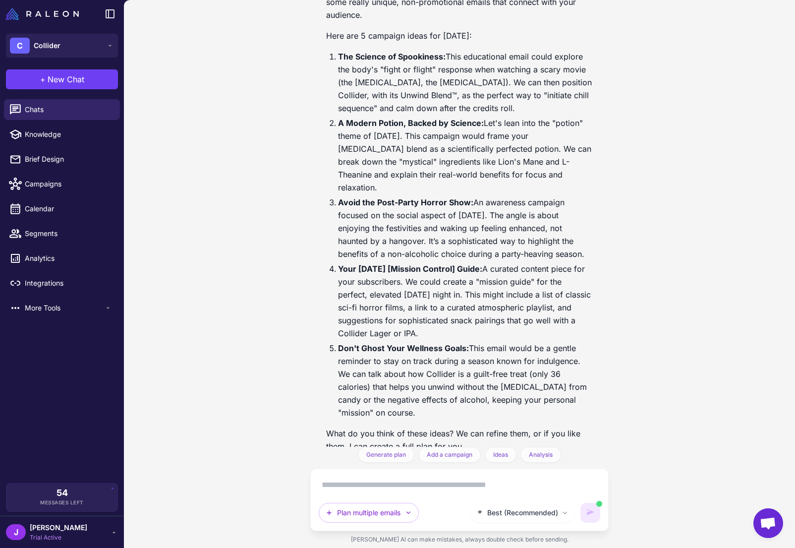
scroll to position [78, 0]
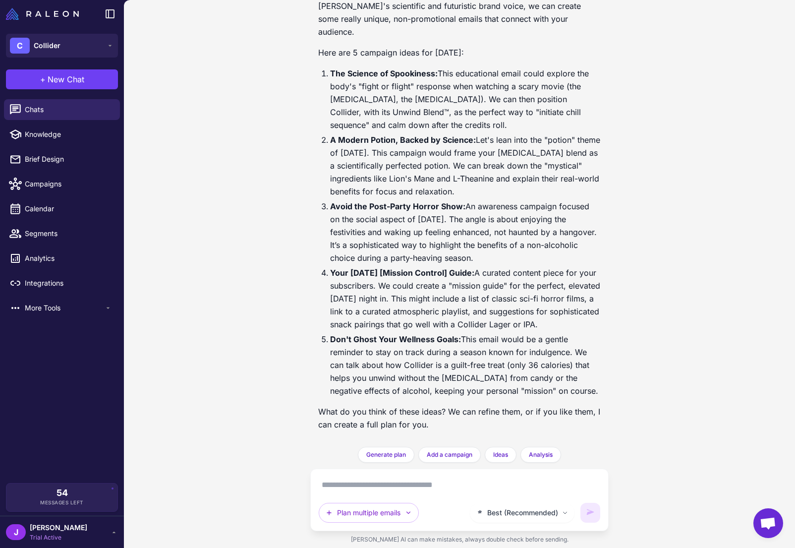
click at [406, 483] on textarea at bounding box center [460, 485] width 282 height 16
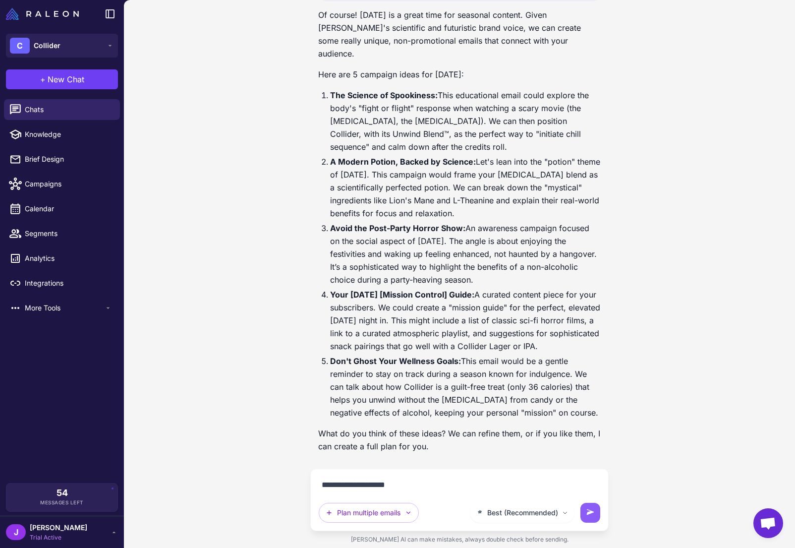
type textarea "**********"
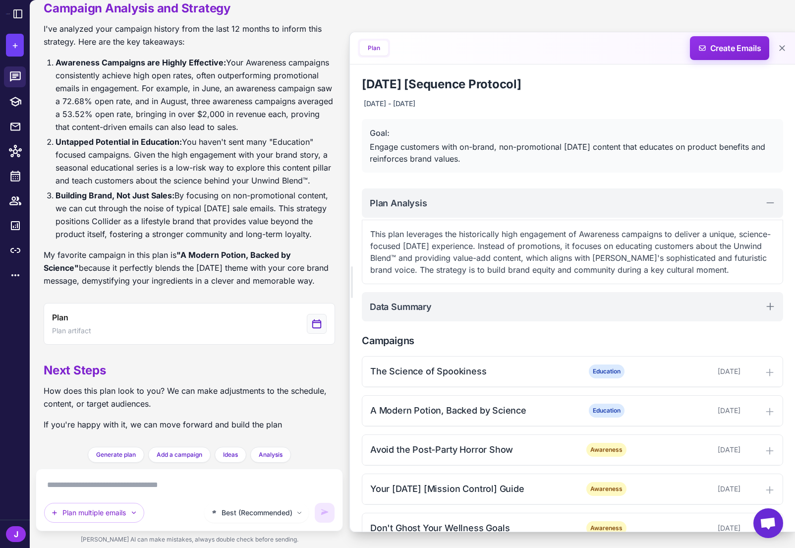
scroll to position [686, 0]
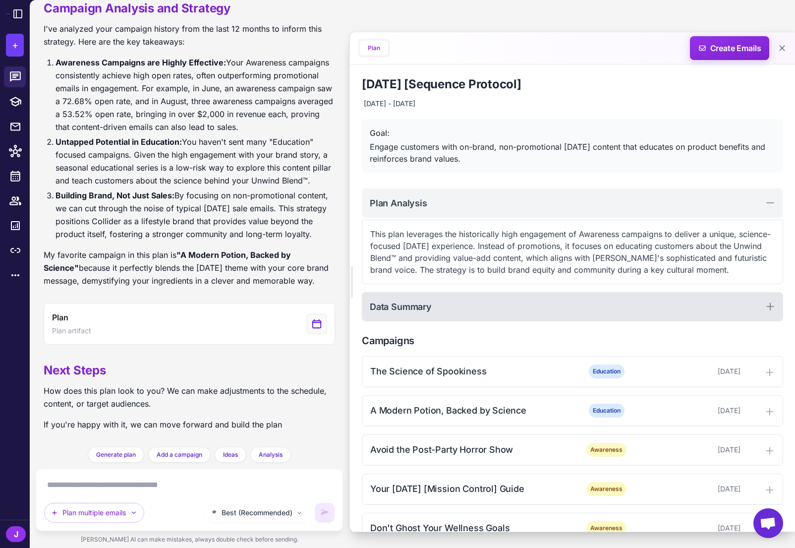
click at [504, 306] on div "Data Summary" at bounding box center [573, 306] width 422 height 29
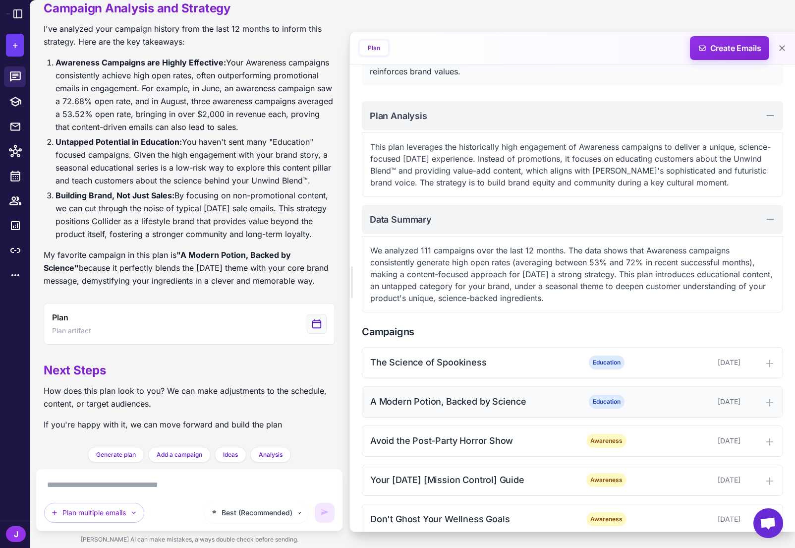
scroll to position [103, 0]
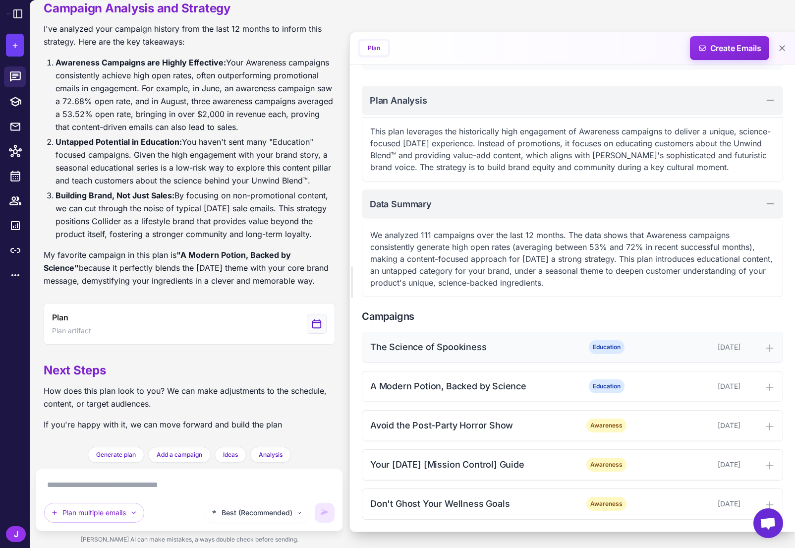
click at [430, 361] on div "The Science of Spookiness Education October 21, 2025" at bounding box center [573, 347] width 421 height 30
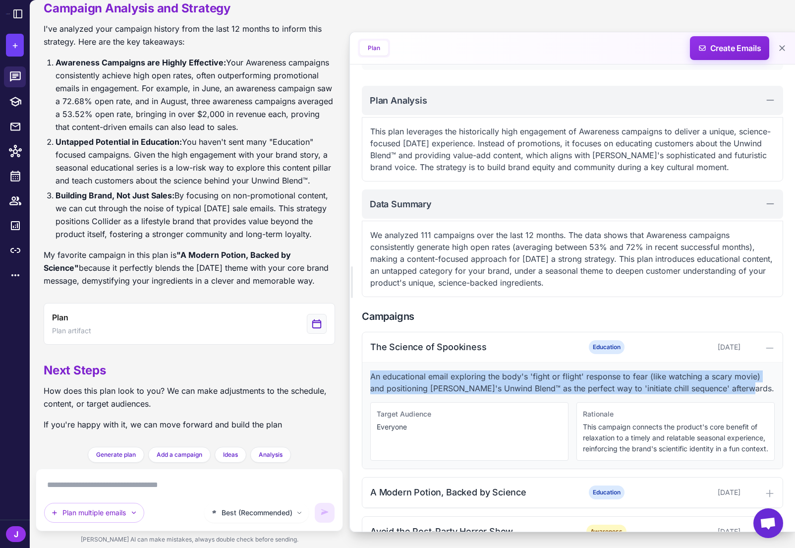
drag, startPoint x: 729, startPoint y: 387, endPoint x: 371, endPoint y: 379, distance: 357.7
click at [371, 379] on p "An educational email exploring the body's 'fight or flight' response to fear (l…" at bounding box center [572, 382] width 405 height 24
drag, startPoint x: 413, startPoint y: 394, endPoint x: 411, endPoint y: 403, distance: 9.3
click at [413, 394] on p "An educational email exploring the body's 'fight or flight' response to fear (l…" at bounding box center [572, 382] width 405 height 24
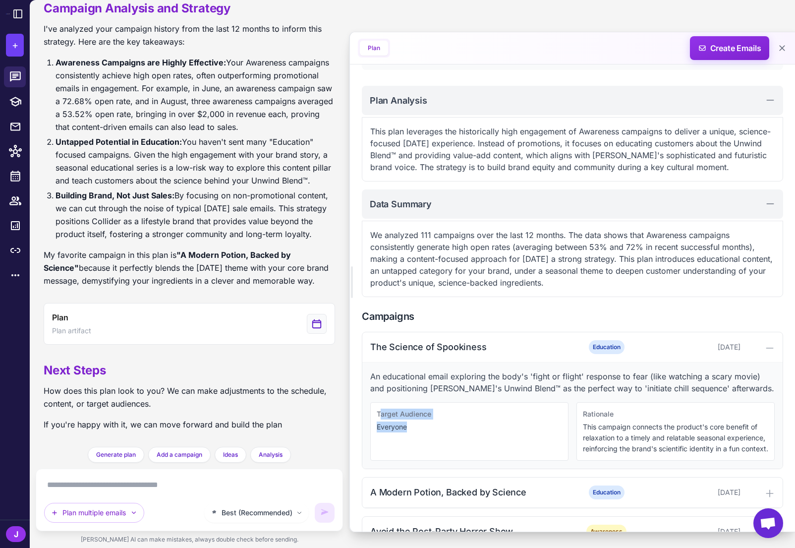
drag, startPoint x: 408, startPoint y: 430, endPoint x: 395, endPoint y: 414, distance: 20.4
click at [377, 413] on div "Target Audience Everyone" at bounding box center [469, 431] width 198 height 59
click at [647, 436] on p "This campaign connects the product's core benefit of relaxation to a timely and…" at bounding box center [675, 438] width 185 height 33
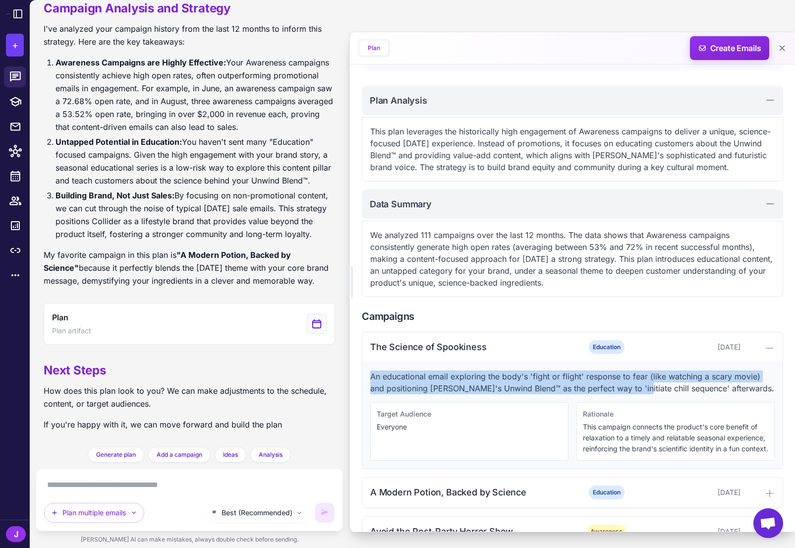
drag, startPoint x: 372, startPoint y: 375, endPoint x: 631, endPoint y: 386, distance: 258.6
click at [619, 388] on p "An educational email exploring the body's 'fight or flight' response to fear (l…" at bounding box center [572, 382] width 405 height 24
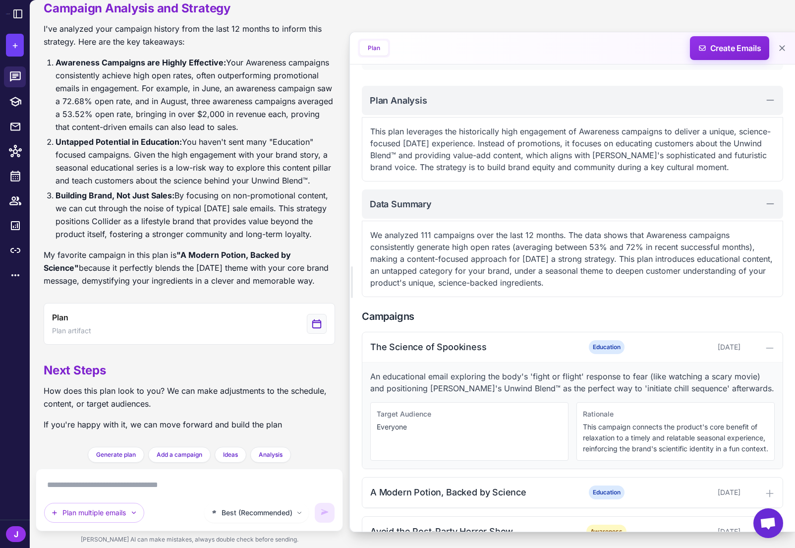
click at [632, 386] on p "An educational email exploring the body's 'fight or flight' response to fear (l…" at bounding box center [572, 382] width 405 height 24
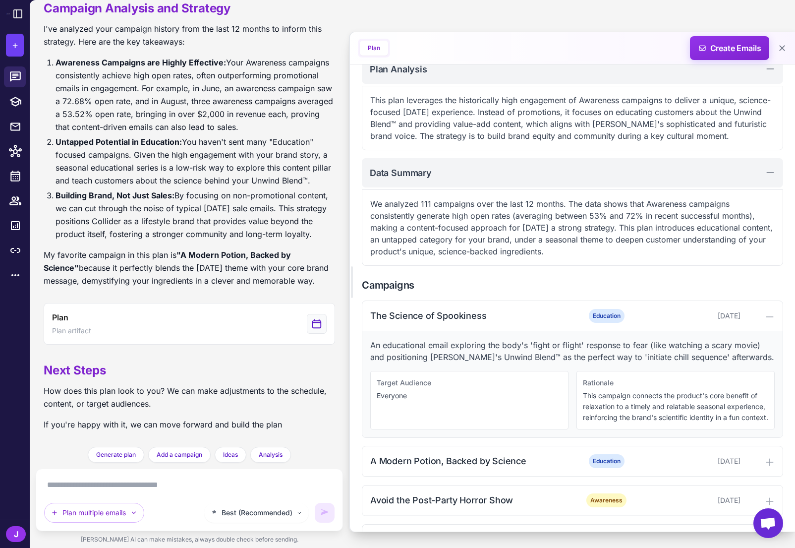
scroll to position [135, 0]
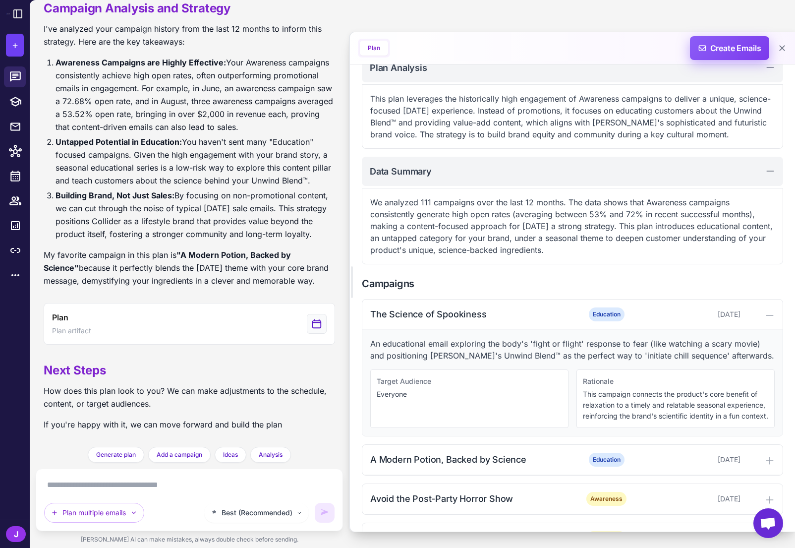
click at [728, 42] on span "Create Emails" at bounding box center [730, 48] width 87 height 24
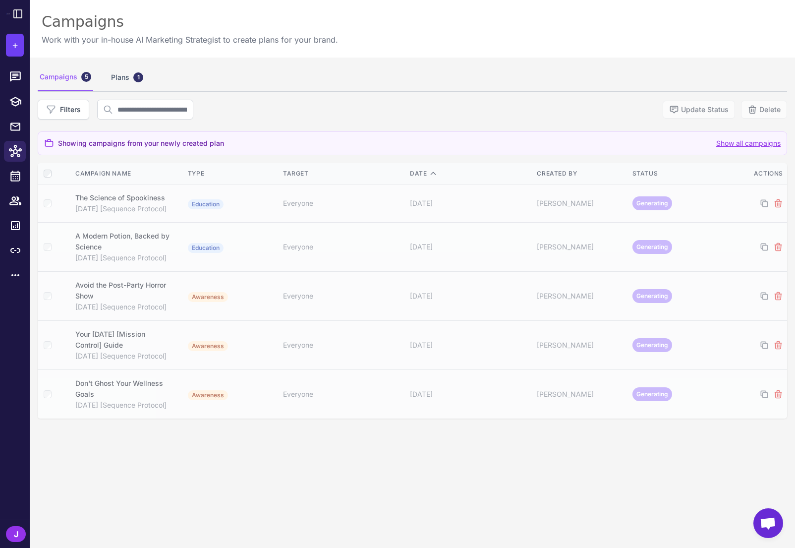
click at [569, 490] on div "Campaigns 5 Plans 1 Filters Update Status Delete Showing campaigns from your ne…" at bounding box center [413, 332] width 766 height 548
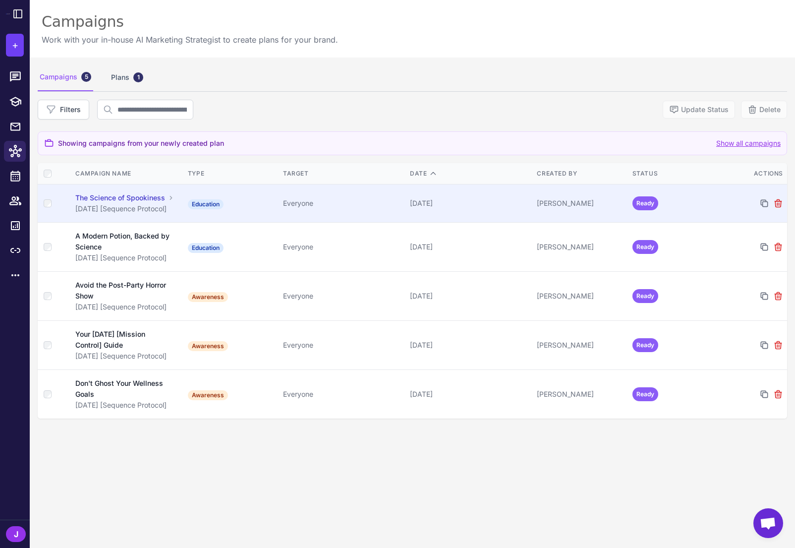
click at [478, 211] on td "October 21, 2025" at bounding box center [469, 203] width 127 height 38
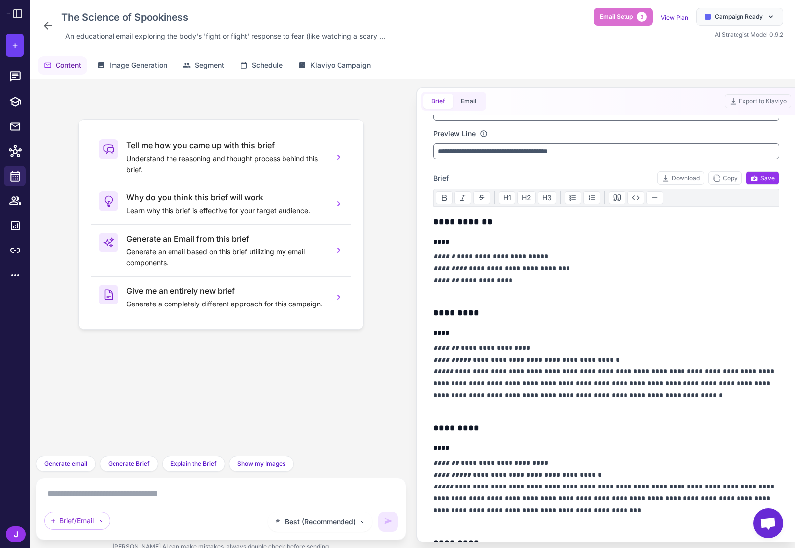
scroll to position [35, 0]
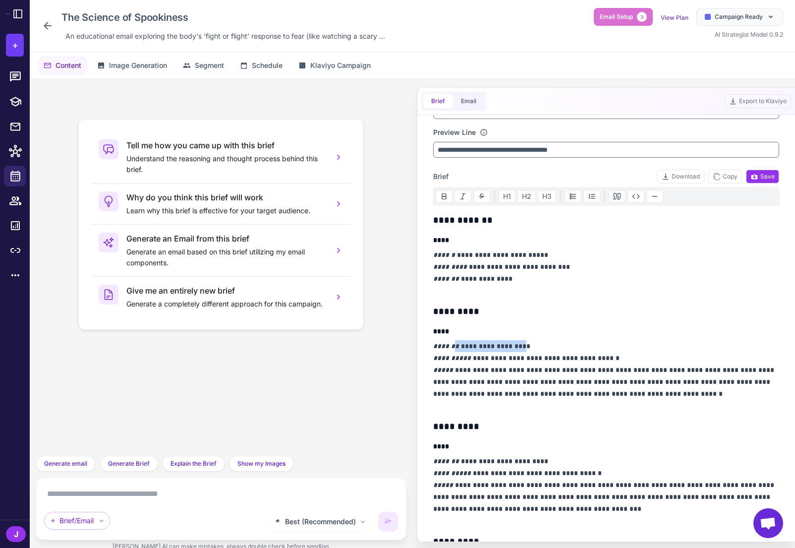
drag, startPoint x: 458, startPoint y: 345, endPoint x: 517, endPoint y: 341, distance: 58.6
click at [517, 341] on p "**********" at bounding box center [606, 375] width 346 height 71
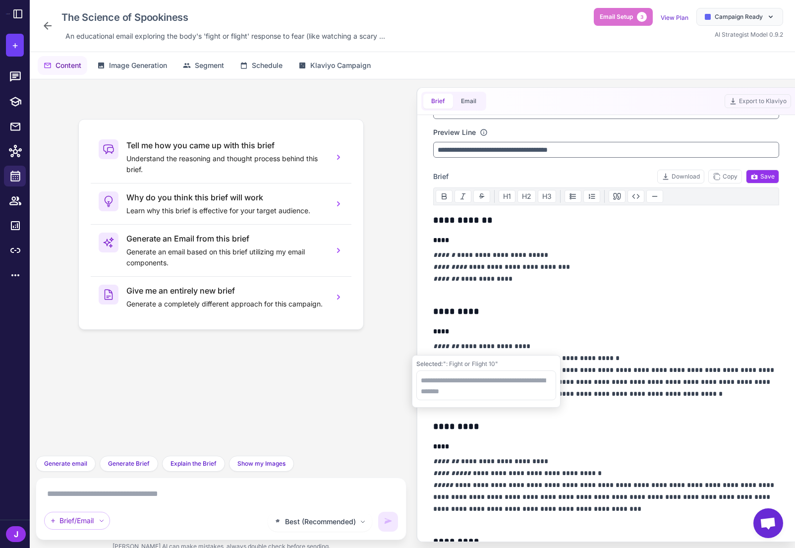
click at [501, 358] on div "Selected: ": Fight or Flight 10"" at bounding box center [486, 381] width 149 height 53
click at [605, 342] on p "**********" at bounding box center [606, 375] width 346 height 71
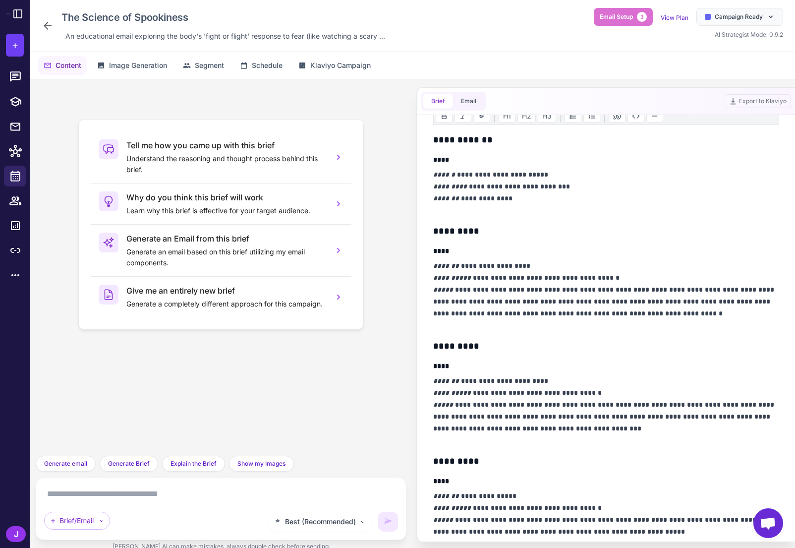
scroll to position [120, 0]
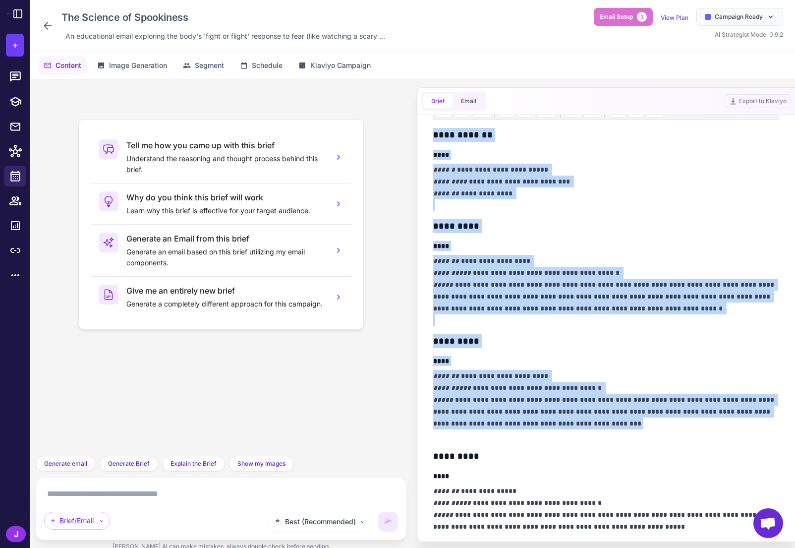
drag, startPoint x: 577, startPoint y: 428, endPoint x: 424, endPoint y: 118, distance: 345.3
click at [425, 120] on div "**********" at bounding box center [607, 328] width 370 height 427
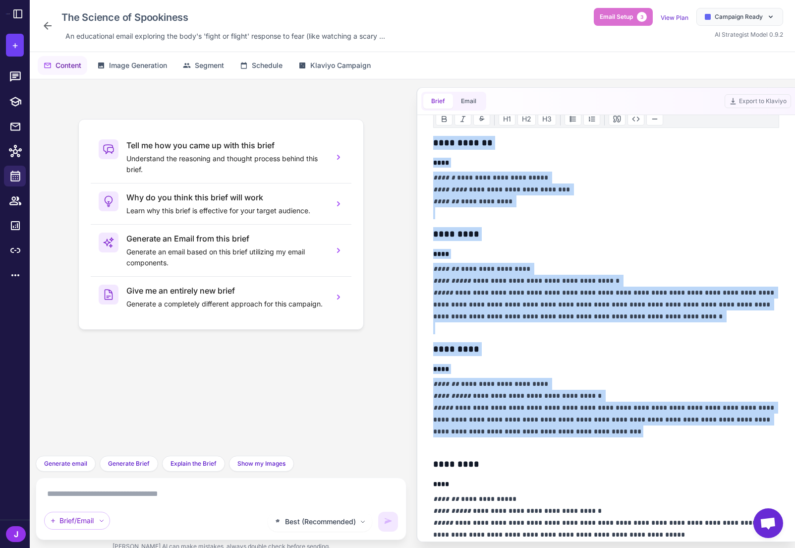
click at [556, 279] on p "**********" at bounding box center [606, 298] width 346 height 71
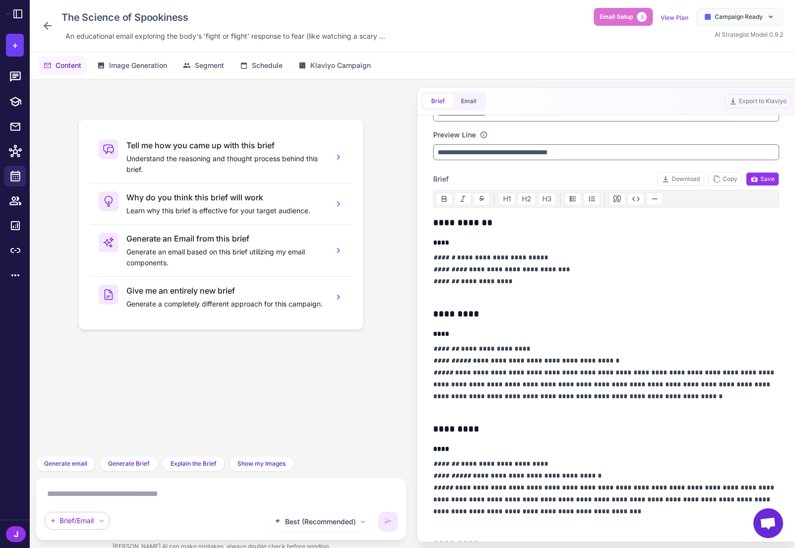
scroll to position [0, 0]
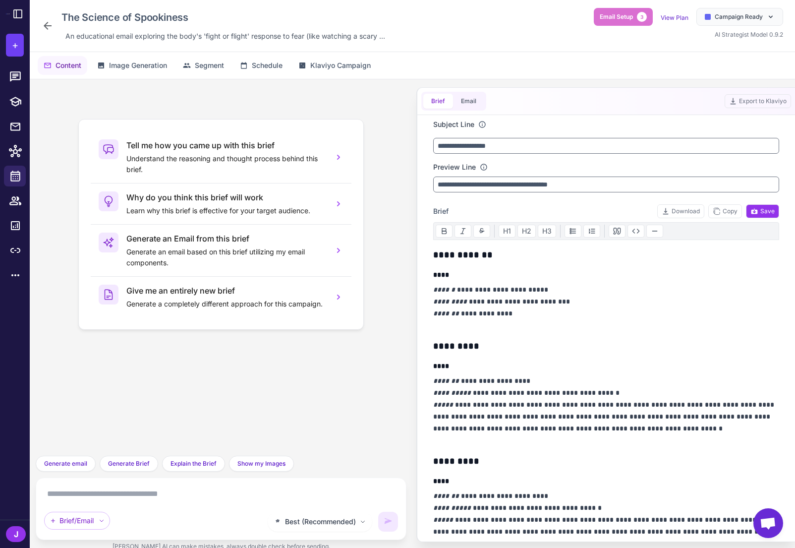
click at [522, 160] on div "**********" at bounding box center [606, 155] width 346 height 73
click at [462, 97] on button "Email" at bounding box center [468, 101] width 31 height 15
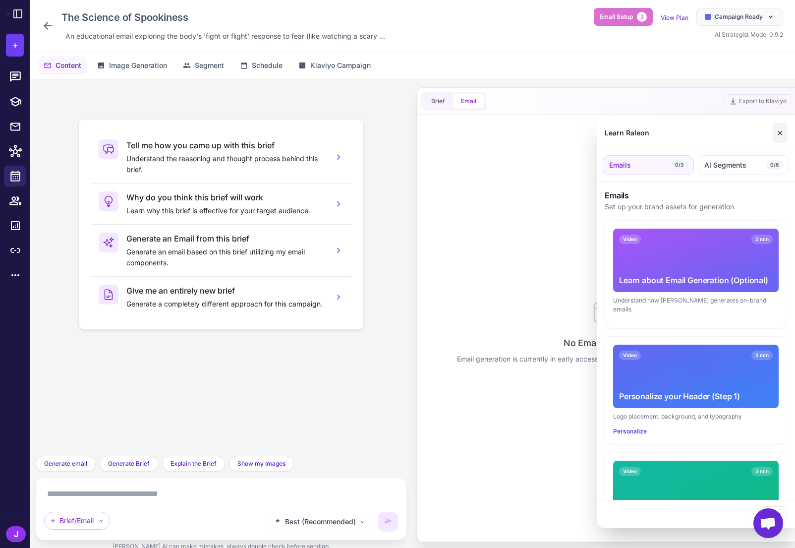
click at [778, 138] on button "✕" at bounding box center [780, 133] width 14 height 20
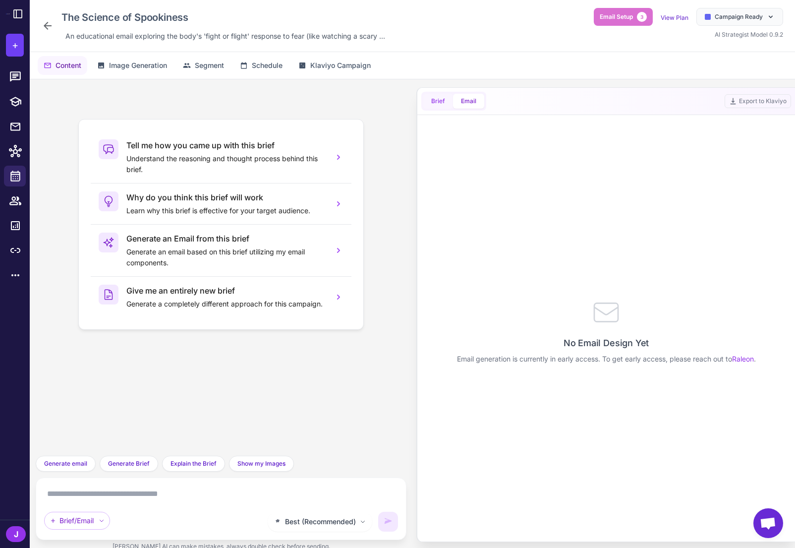
click at [434, 103] on button "Brief" at bounding box center [439, 101] width 30 height 15
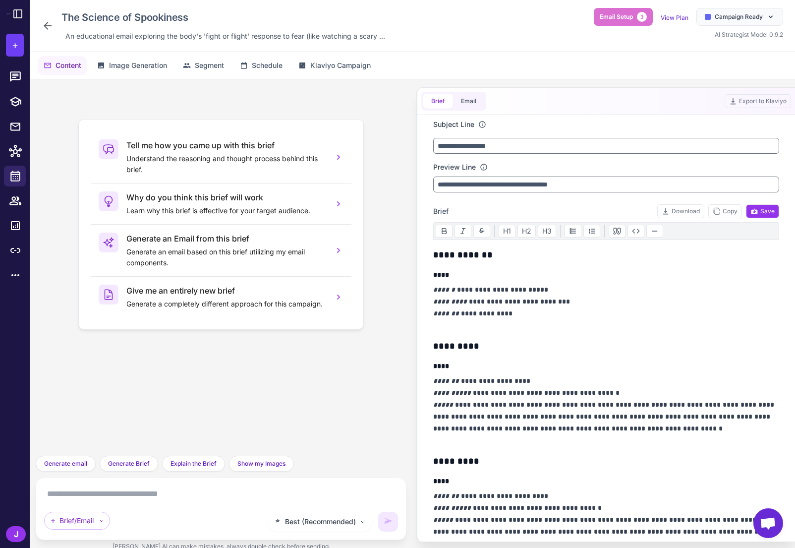
click at [557, 366] on h4 "****" at bounding box center [606, 366] width 346 height 10
click at [593, 421] on p "**********" at bounding box center [606, 410] width 346 height 71
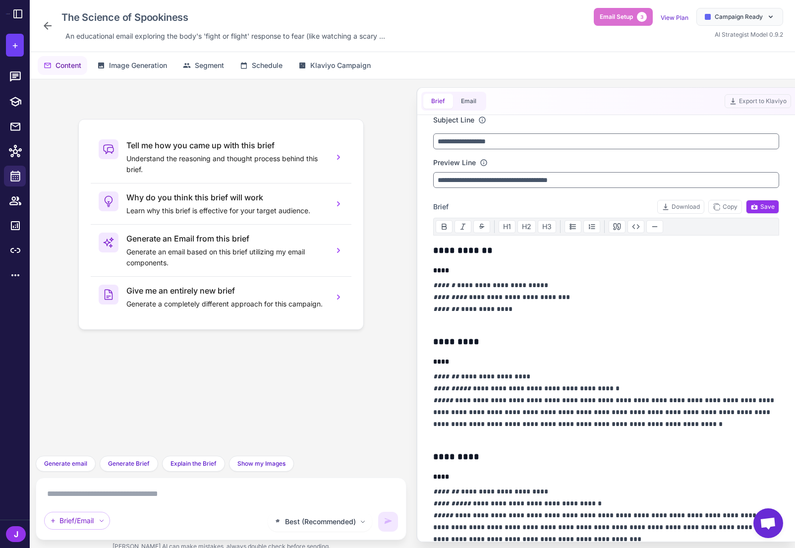
scroll to position [7, 0]
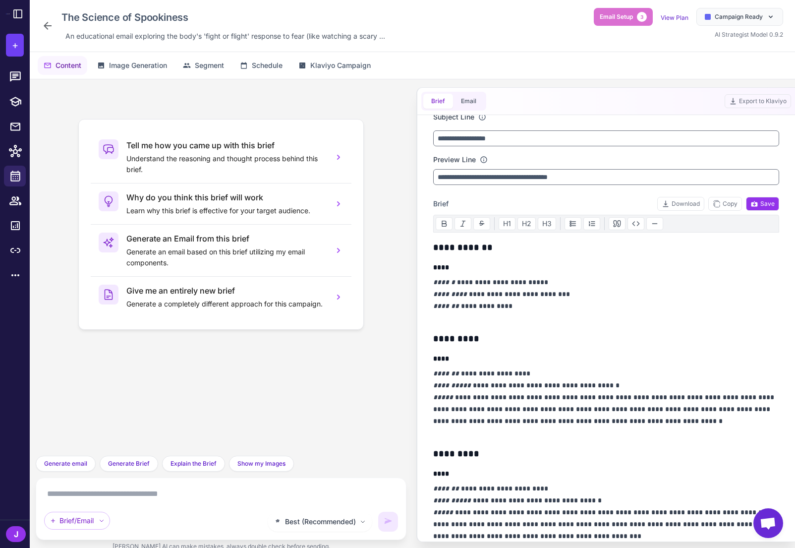
click at [563, 332] on h3 "*********" at bounding box center [606, 339] width 346 height 14
click at [670, 419] on p "**********" at bounding box center [606, 402] width 346 height 71
click at [681, 421] on p "**********" at bounding box center [606, 402] width 346 height 71
click at [658, 434] on p "**********" at bounding box center [606, 402] width 346 height 71
click at [462, 437] on p "**********" at bounding box center [606, 402] width 346 height 71
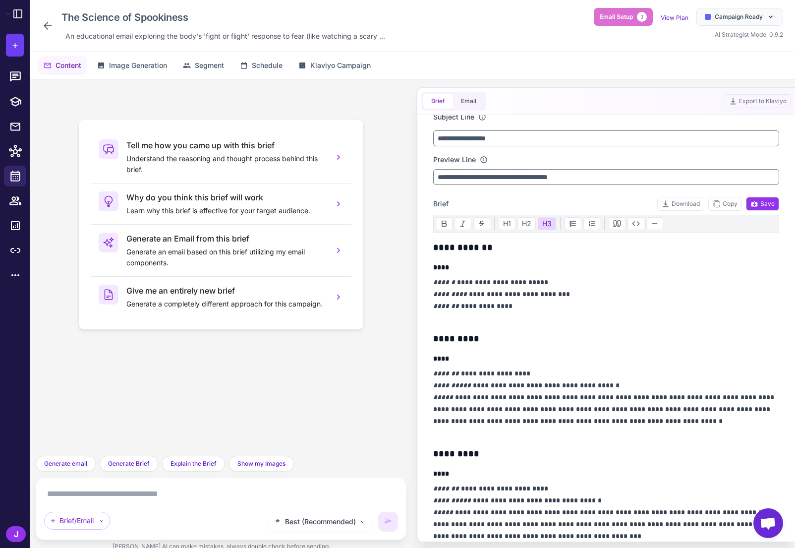
click at [455, 439] on div "**********" at bounding box center [606, 557] width 346 height 633
click at [447, 412] on p "**********" at bounding box center [606, 402] width 346 height 71
click at [431, 352] on div "**********" at bounding box center [607, 328] width 370 height 427
click at [453, 342] on h3 "*********" at bounding box center [606, 339] width 346 height 14
click at [454, 321] on p "**********" at bounding box center [606, 300] width 346 height 48
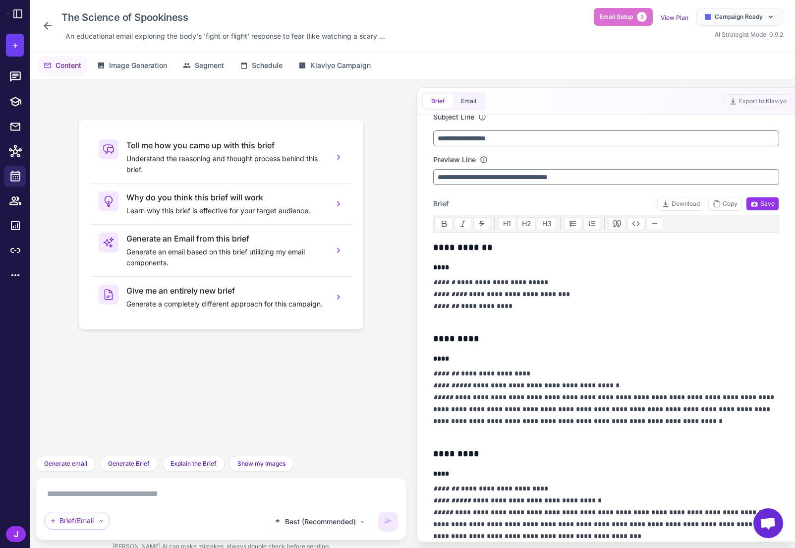
scroll to position [0, 0]
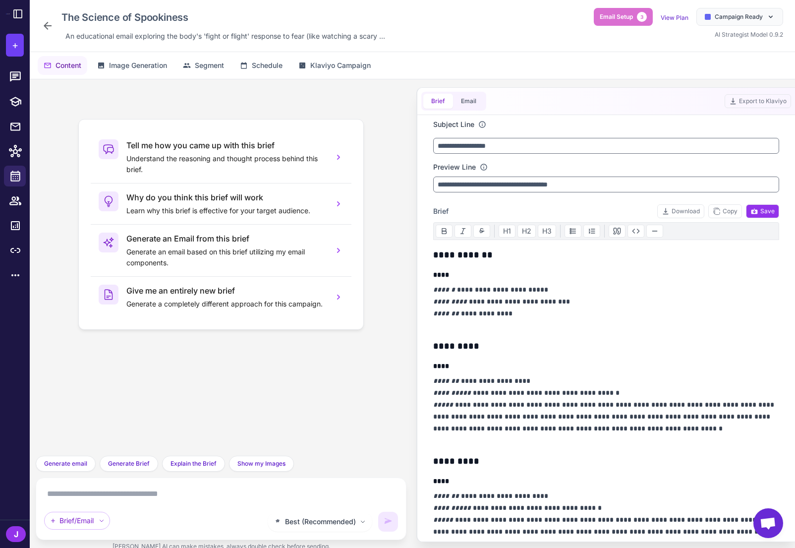
click at [597, 107] on div "Brief Email Export to Klaviyo" at bounding box center [607, 101] width 378 height 27
click at [10, 536] on div "J" at bounding box center [16, 534] width 20 height 16
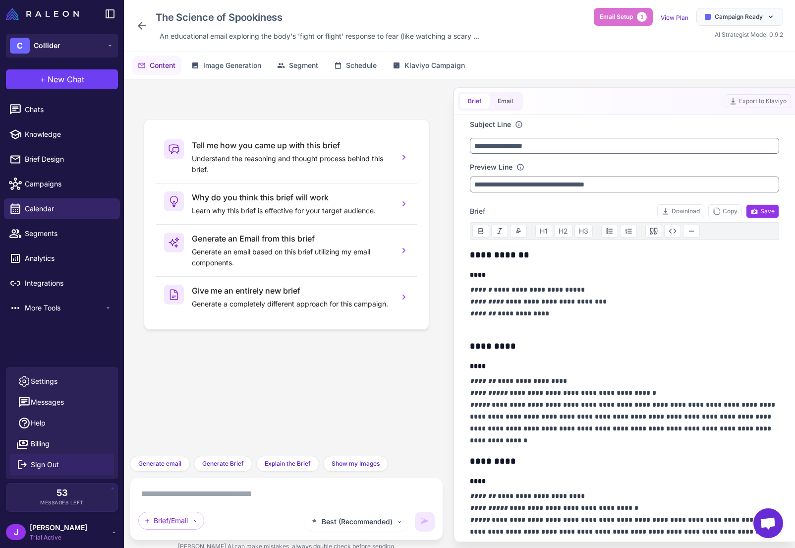
click at [50, 461] on span "Sign Out" at bounding box center [45, 464] width 28 height 11
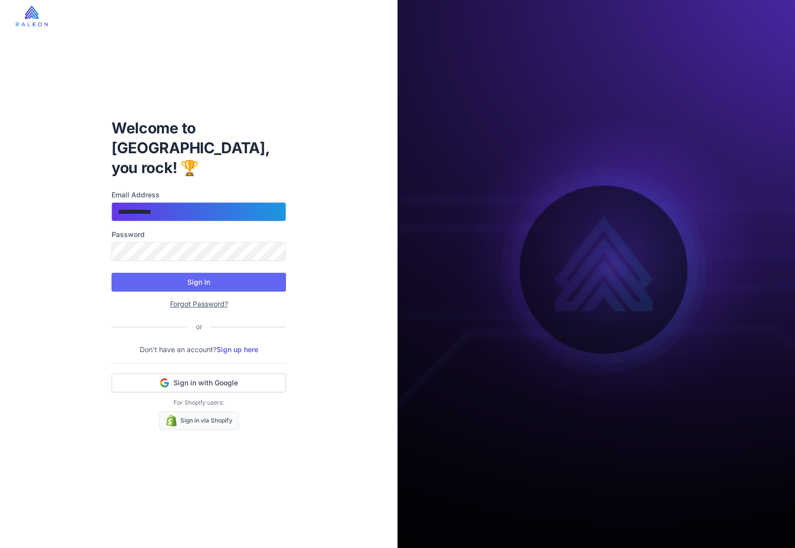
click at [183, 209] on input "**********" at bounding box center [199, 211] width 175 height 19
type input "**********"
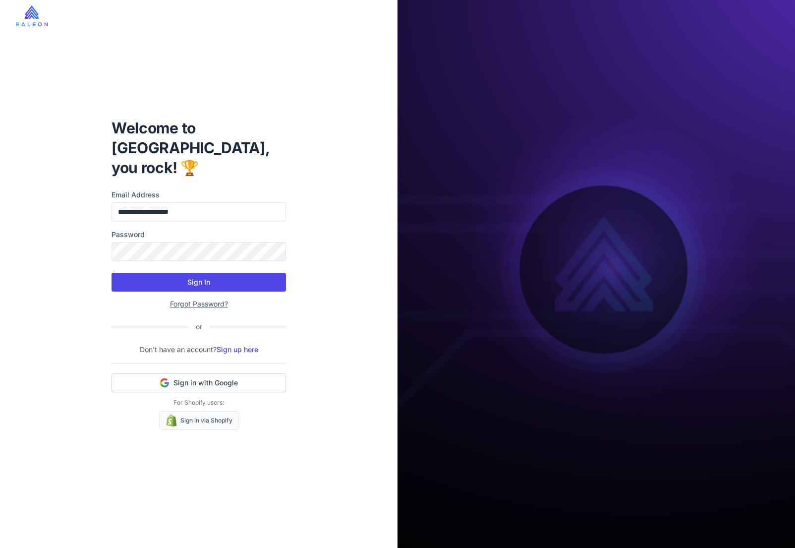
click at [204, 275] on button "Sign In" at bounding box center [199, 282] width 175 height 19
